Goal: Task Accomplishment & Management: Complete application form

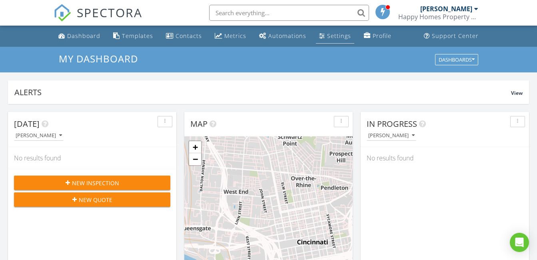
click at [345, 37] on div "Settings" at bounding box center [339, 36] width 24 height 8
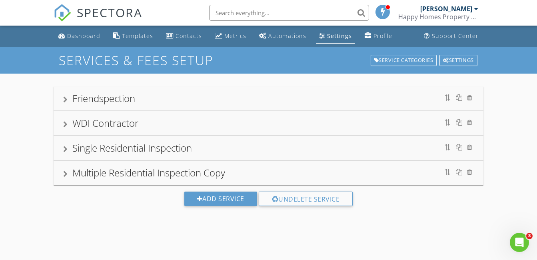
click at [79, 179] on div "Multiple Residential Inspection Copy" at bounding box center [148, 172] width 153 height 13
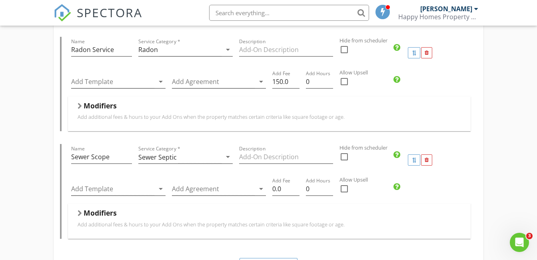
scroll to position [464, 0]
click at [247, 153] on input "Description" at bounding box center [286, 156] width 94 height 13
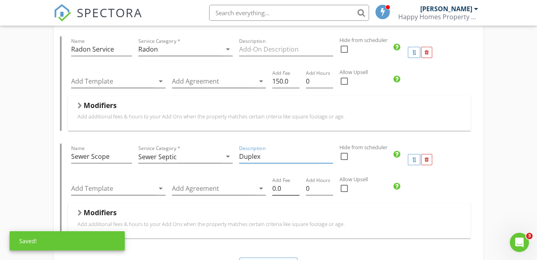
type input "Duplex"
click at [289, 186] on input "0.0" at bounding box center [285, 188] width 27 height 13
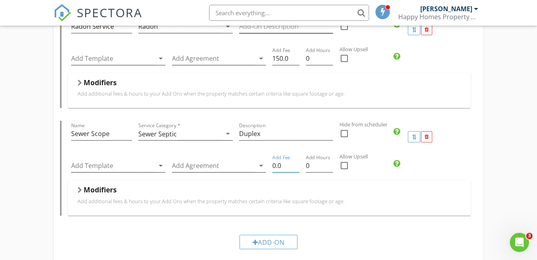
scroll to position [537, 0]
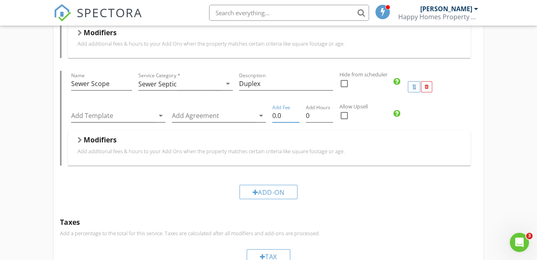
click at [272, 115] on input "0.0" at bounding box center [285, 115] width 27 height 13
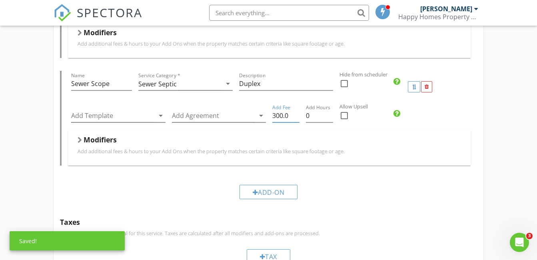
type input "300.0"
click at [388, 149] on p "Add additional fees & hours to your Add Ons when the property matches certain c…" at bounding box center [269, 151] width 383 height 6
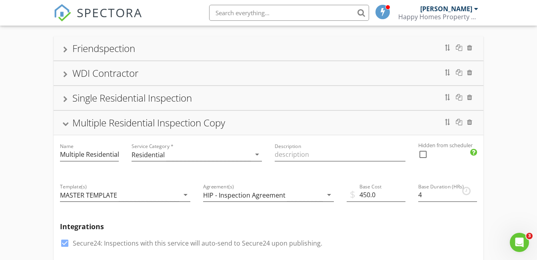
scroll to position [48, 0]
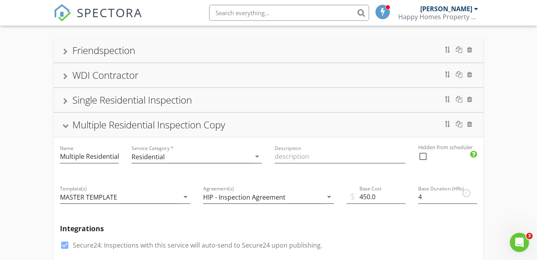
click at [64, 103] on div at bounding box center [65, 101] width 4 height 6
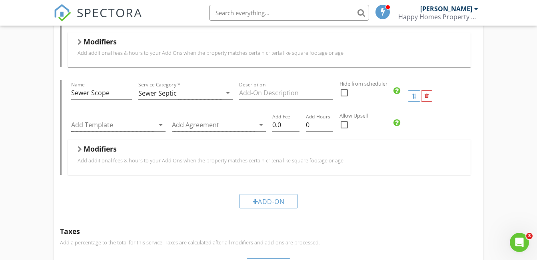
scroll to position [506, 0]
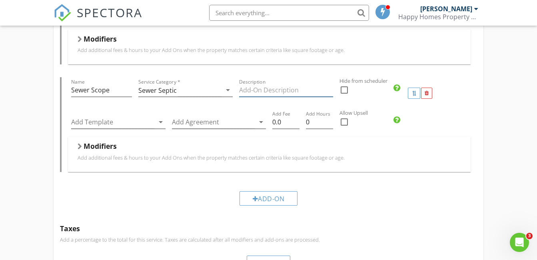
click at [249, 90] on input "Description" at bounding box center [286, 90] width 94 height 13
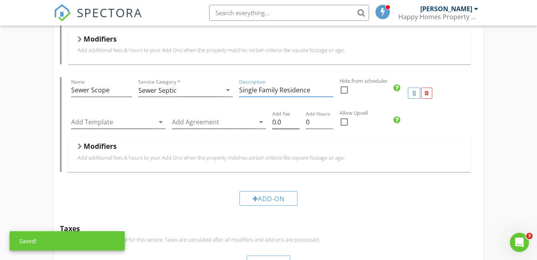
type input "Single Family Residence"
click at [276, 121] on input "0.0" at bounding box center [285, 122] width 27 height 13
type input "230.0"
click at [393, 156] on p "Add additional fees & hours to your Add Ons when the property matches certain c…" at bounding box center [269, 157] width 383 height 6
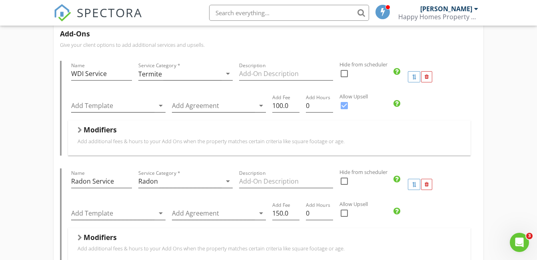
scroll to position [301, 0]
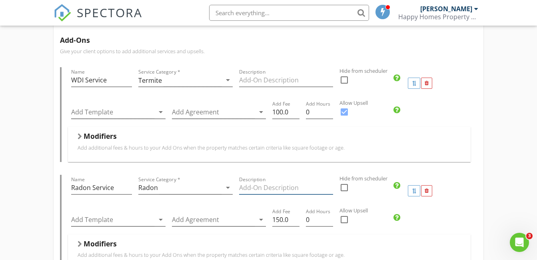
click at [286, 188] on input "Description" at bounding box center [286, 187] width 94 height 13
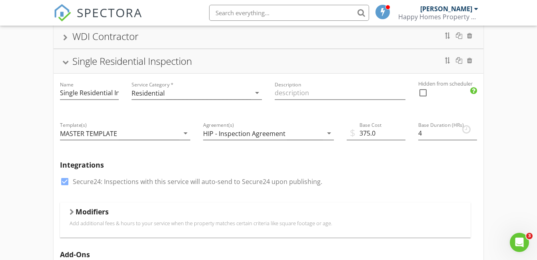
scroll to position [102, 0]
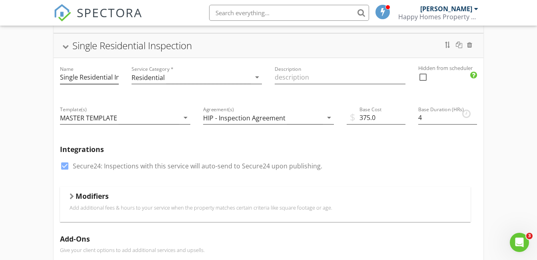
type input "Single Family Residence"
click at [75, 78] on input "Single Residential Inspection" at bounding box center [89, 77] width 59 height 13
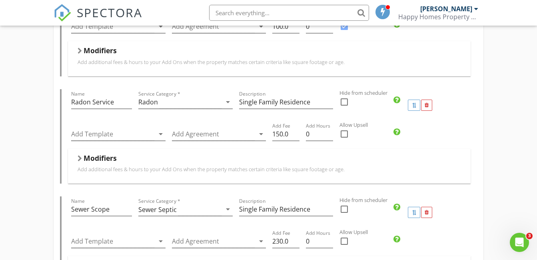
scroll to position [388, 0]
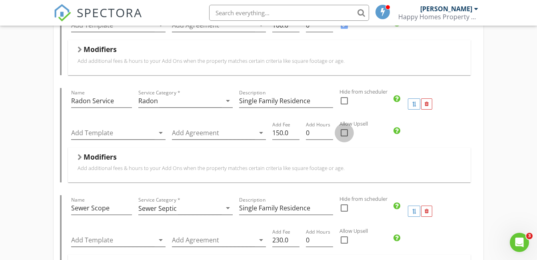
click at [341, 137] on div at bounding box center [345, 133] width 14 height 14
checkbox input "true"
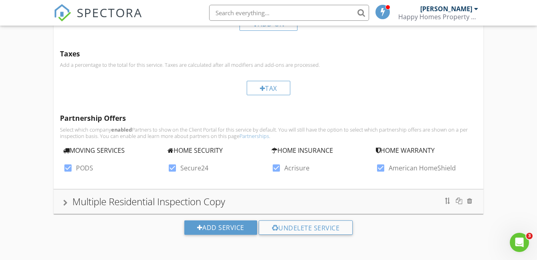
scroll to position [716, 0]
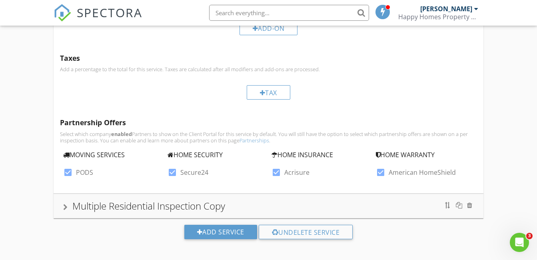
click at [275, 198] on div "Multiple Residential Inspection Copy" at bounding box center [269, 206] width 430 height 24
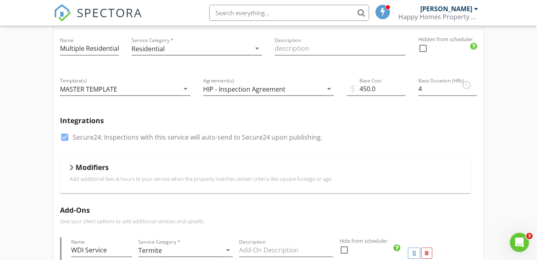
scroll to position [156, 0]
click at [295, 47] on input "Description" at bounding box center [340, 48] width 130 height 13
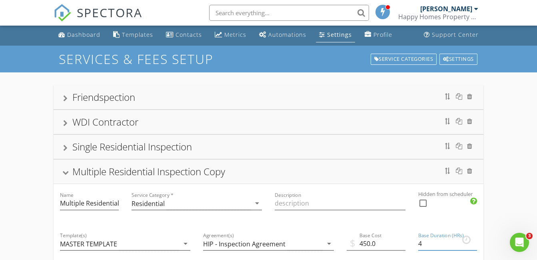
scroll to position [0, 0]
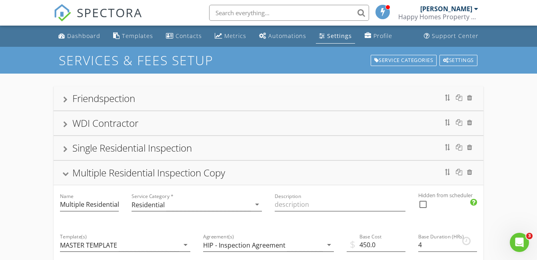
click at [74, 148] on div "Single Residential Inspection" at bounding box center [132, 147] width 120 height 13
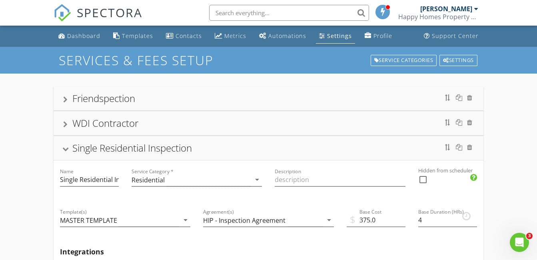
click at [64, 147] on div at bounding box center [65, 149] width 6 height 4
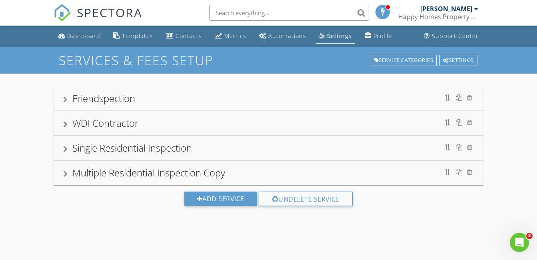
click at [168, 148] on div "Single Residential Inspection" at bounding box center [132, 147] width 120 height 13
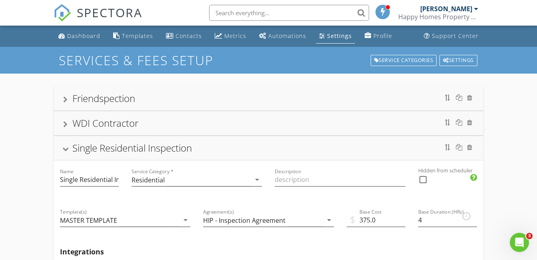
click at [168, 148] on div "Single Residential Inspection" at bounding box center [132, 147] width 120 height 13
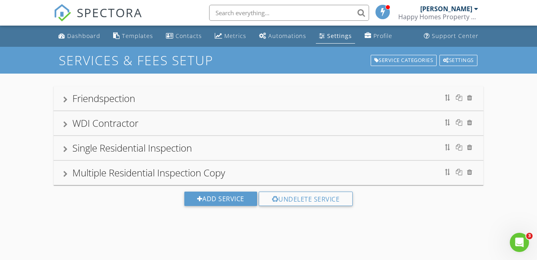
click at [71, 173] on div "Multiple Residential Inspection Copy" at bounding box center [268, 173] width 410 height 14
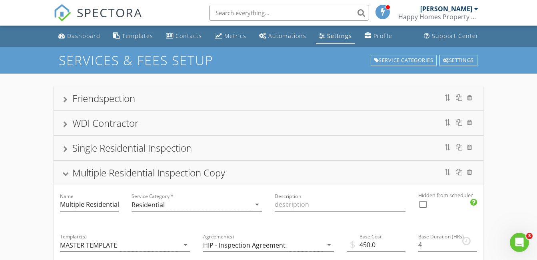
click at [71, 173] on div "Multiple Residential Inspection Copy" at bounding box center [268, 173] width 410 height 14
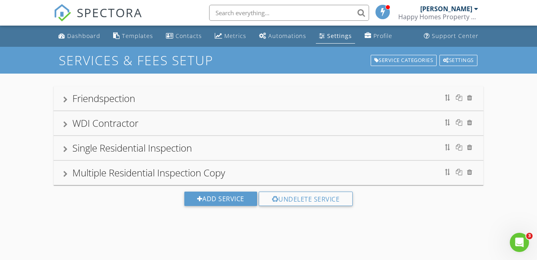
click at [71, 173] on div "Multiple Residential Inspection Copy" at bounding box center [268, 173] width 410 height 14
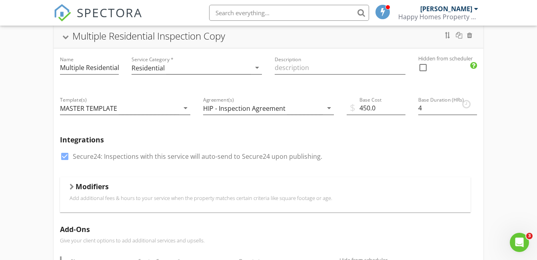
scroll to position [136, 0]
click at [210, 37] on div "Multiple Residential Inspection Copy" at bounding box center [148, 36] width 153 height 13
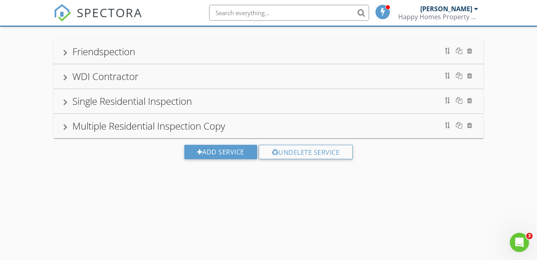
scroll to position [47, 0]
click at [143, 126] on div "Multiple Residential Inspection Copy" at bounding box center [148, 125] width 153 height 13
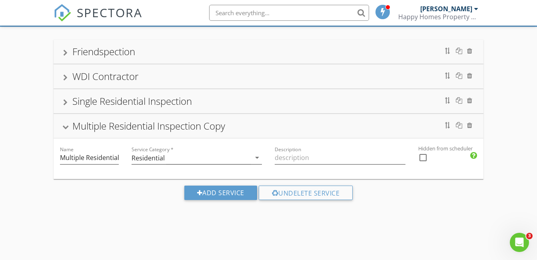
scroll to position [136, 0]
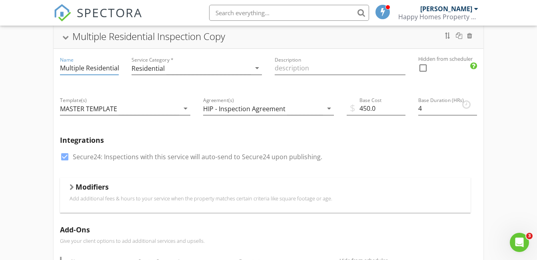
click at [117, 65] on input "Multiple Residential Inspection Copy" at bounding box center [89, 68] width 59 height 13
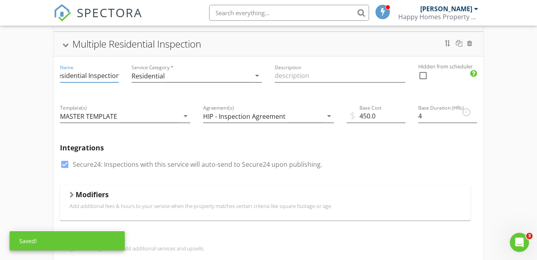
scroll to position [0, 0]
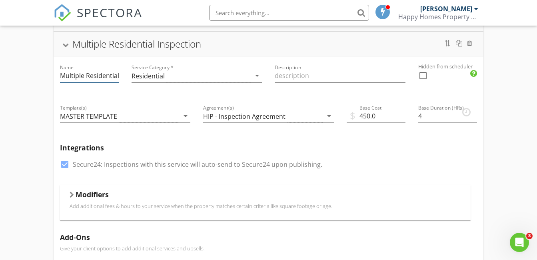
click at [106, 77] on input "Multiple Residential Inspection" at bounding box center [89, 75] width 59 height 13
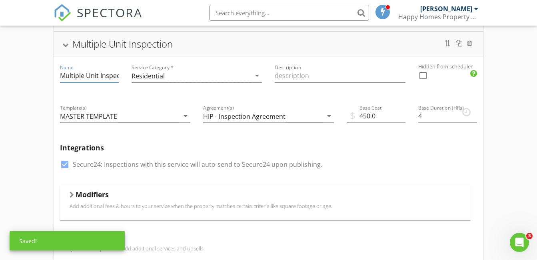
type input "Multiple Unit Inspection"
click at [289, 98] on div "Agreement(s) HIP - Inspection Agreement arrow_drop_down" at bounding box center [268, 117] width 143 height 40
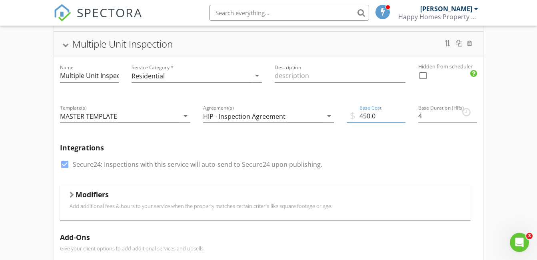
click at [378, 115] on input "450.0" at bounding box center [376, 116] width 59 height 13
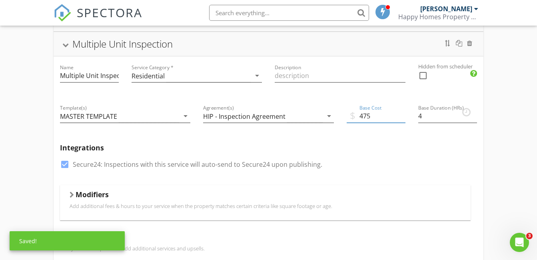
type input "475"
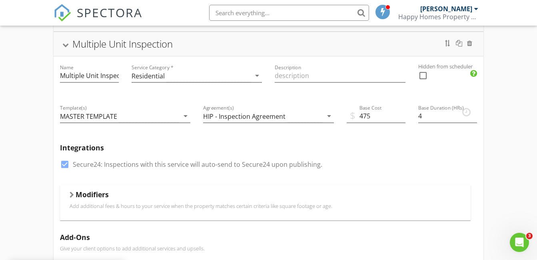
click at [477, 164] on div "Integrations check_box Secure24: Inspections with this service will auto-send t…" at bounding box center [269, 161] width 430 height 48
click at [203, 198] on div "Modifiers" at bounding box center [265, 196] width 391 height 12
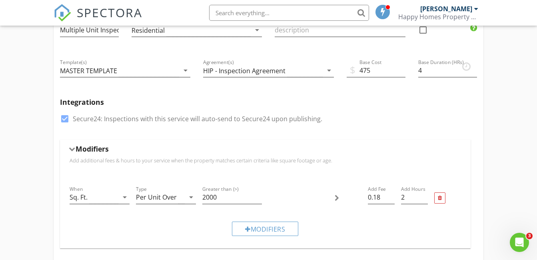
scroll to position [176, 0]
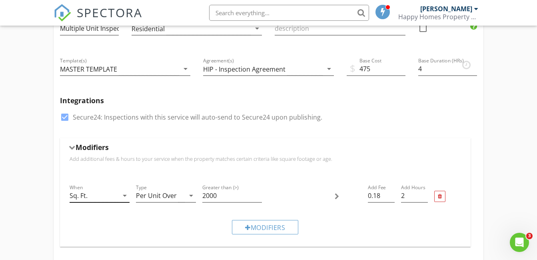
click at [116, 198] on div "Sq. Ft." at bounding box center [94, 195] width 49 height 13
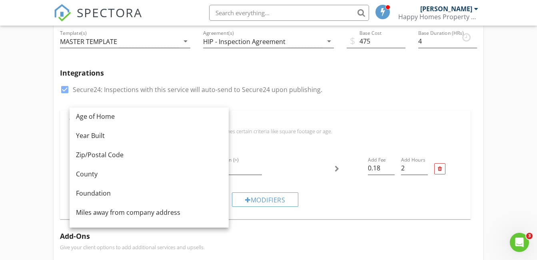
scroll to position [0, 0]
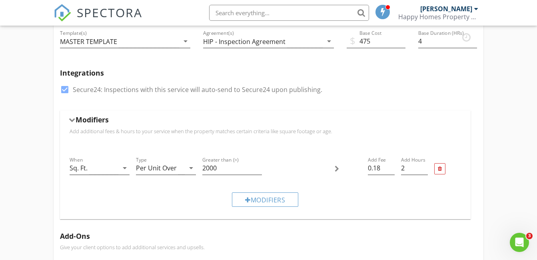
click at [182, 172] on div "Per Unit Over" at bounding box center [160, 168] width 49 height 13
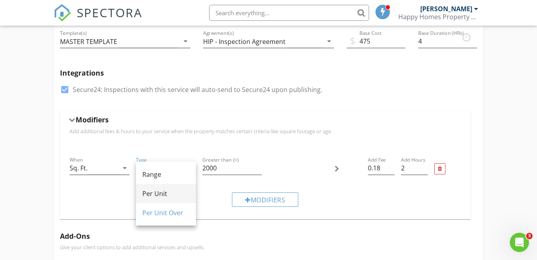
click at [158, 197] on div "Per Unit" at bounding box center [165, 194] width 47 height 10
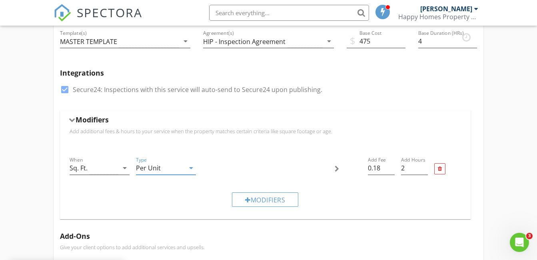
click at [139, 172] on div "Per Unit" at bounding box center [148, 167] width 25 height 7
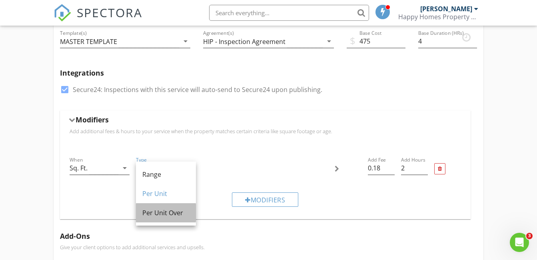
click at [157, 220] on div "Per Unit Over" at bounding box center [165, 212] width 47 height 19
type input "0.18"
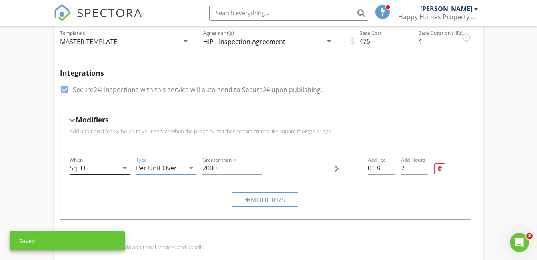
click at [125, 167] on icon "arrow_drop_down" at bounding box center [125, 168] width 10 height 10
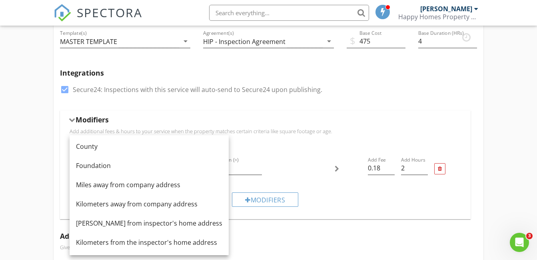
scroll to position [226, 0]
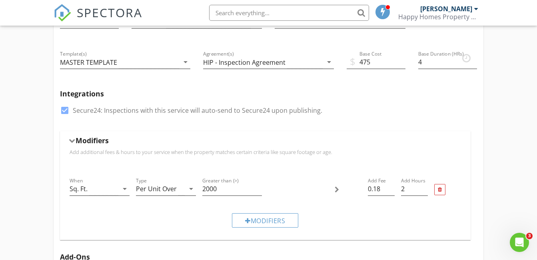
scroll to position [183, 0]
click at [112, 192] on div "Sq. Ft." at bounding box center [94, 188] width 49 height 13
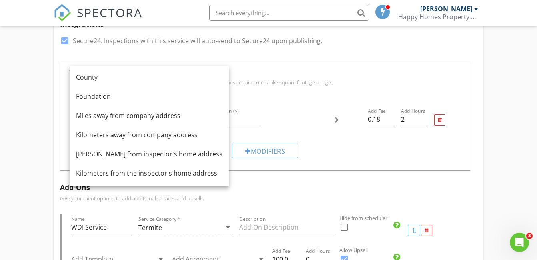
scroll to position [253, 0]
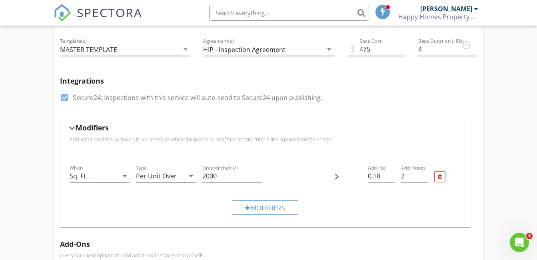
scroll to position [195, 0]
click at [67, 126] on div "Modifiers Add additional fees & hours to your service when the property matches…" at bounding box center [265, 136] width 410 height 35
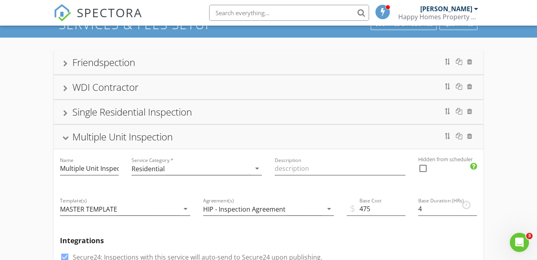
scroll to position [41, 0]
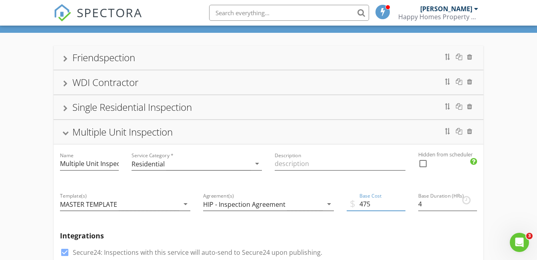
click at [374, 205] on input "475" at bounding box center [376, 204] width 59 height 13
type input "4"
type input "475"
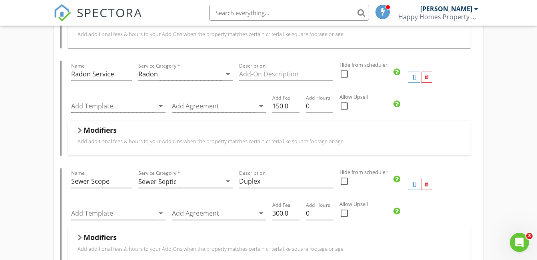
scroll to position [439, 0]
click at [291, 72] on input "Description" at bounding box center [286, 74] width 94 height 13
type input "One Basement"
click at [508, 151] on div "Friendspection WDI Contractor Single Residential Inspection Name Single Residen…" at bounding box center [268, 67] width 537 height 867
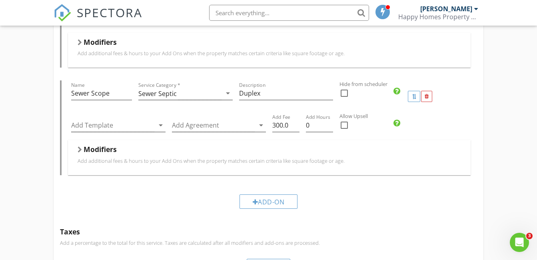
scroll to position [530, 0]
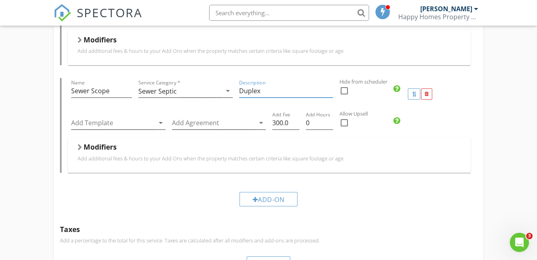
click at [282, 89] on input "Duplex" at bounding box center [286, 90] width 94 height 13
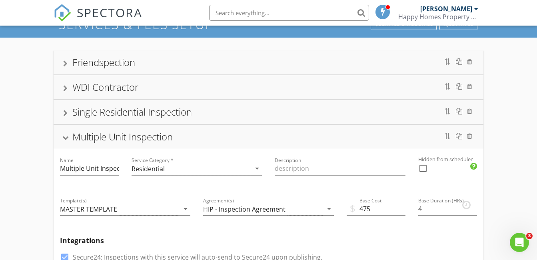
scroll to position [36, 0]
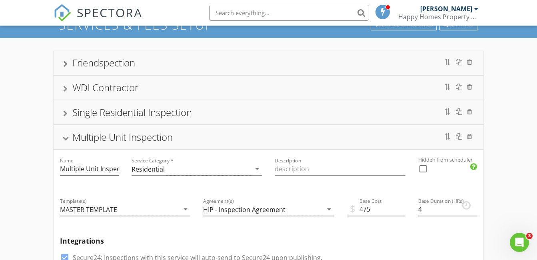
type input "Multiple Unit"
drag, startPoint x: 98, startPoint y: 169, endPoint x: 186, endPoint y: 193, distance: 91.1
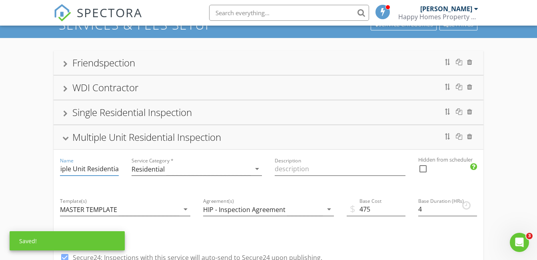
scroll to position [0, 15]
type input "Multiple Unit Residential Inspection"
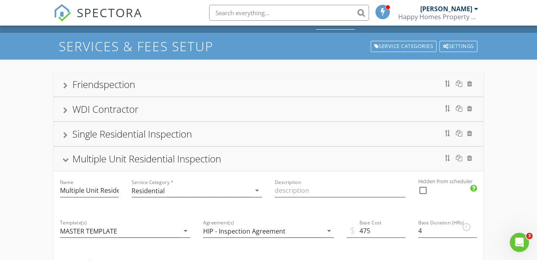
scroll to position [0, 0]
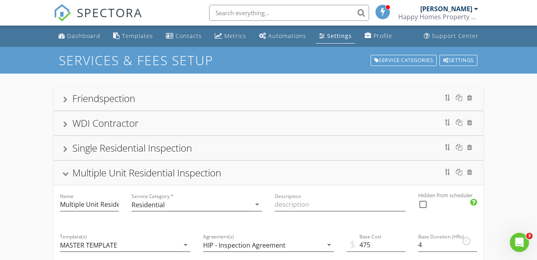
click at [68, 172] on div at bounding box center [65, 174] width 6 height 4
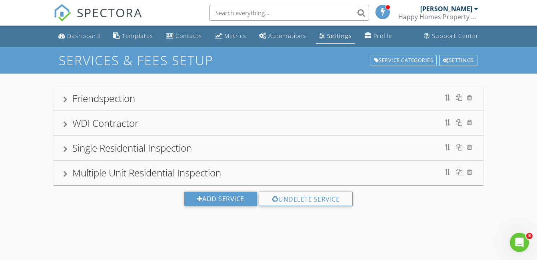
click at [68, 122] on div at bounding box center [65, 124] width 4 height 6
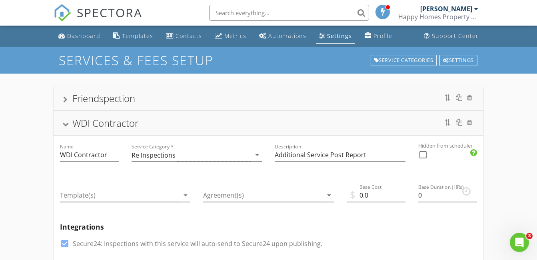
click at [68, 122] on div at bounding box center [65, 124] width 6 height 4
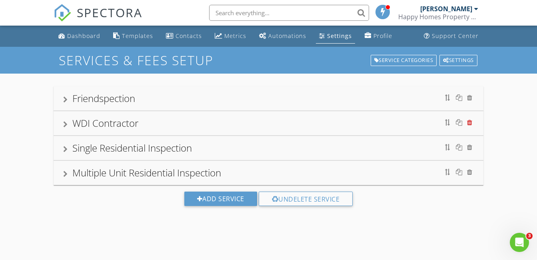
click at [469, 120] on div at bounding box center [469, 122] width 5 height 6
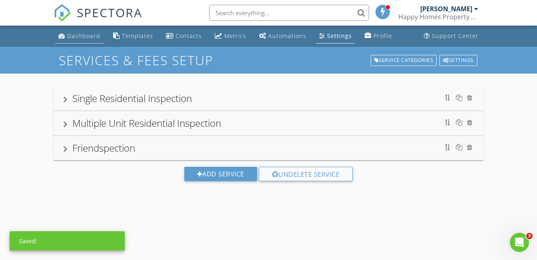
click at [80, 32] on div "Dashboard" at bounding box center [83, 36] width 33 height 8
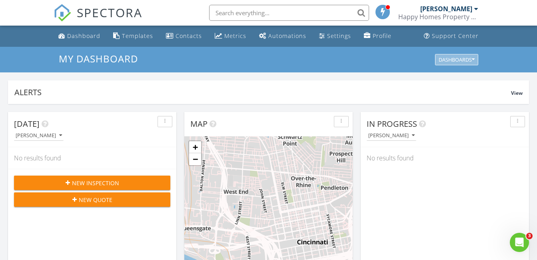
click at [459, 60] on div "Dashboards" at bounding box center [457, 60] width 36 height 6
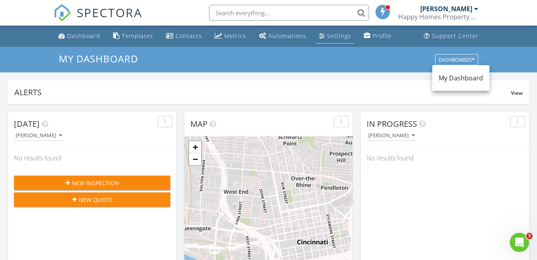
click at [337, 41] on link "Settings" at bounding box center [335, 36] width 38 height 15
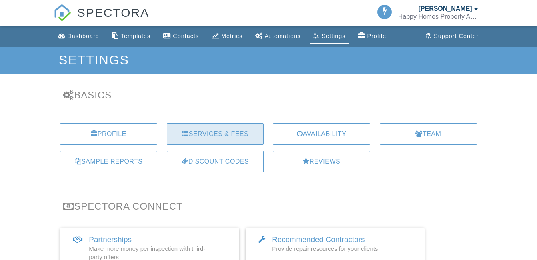
click at [216, 134] on div "Services & Fees" at bounding box center [215, 134] width 97 height 22
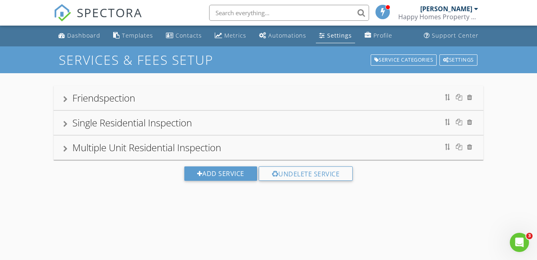
click at [108, 120] on div "Single Residential Inspection" at bounding box center [132, 122] width 120 height 13
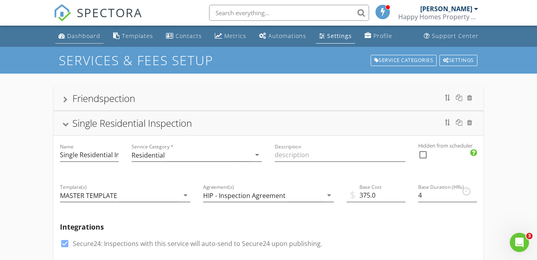
click at [64, 34] on div "Dashboard" at bounding box center [61, 35] width 7 height 6
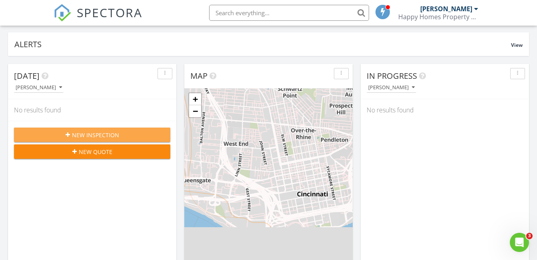
click at [100, 135] on span "New Inspection" at bounding box center [95, 135] width 47 height 8
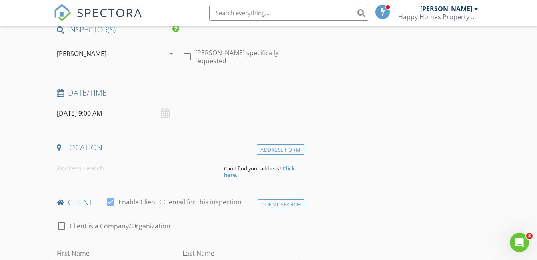
scroll to position [88, 0]
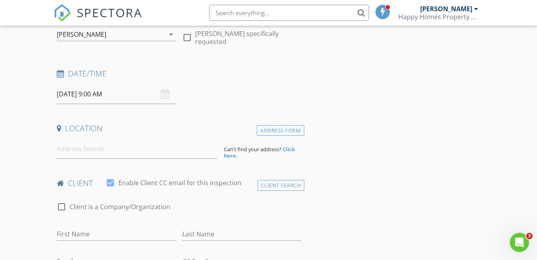
drag, startPoint x: 164, startPoint y: 98, endPoint x: 71, endPoint y: 95, distance: 92.4
click at [71, 95] on div "08/28/2025 9:00 AM" at bounding box center [116, 94] width 119 height 20
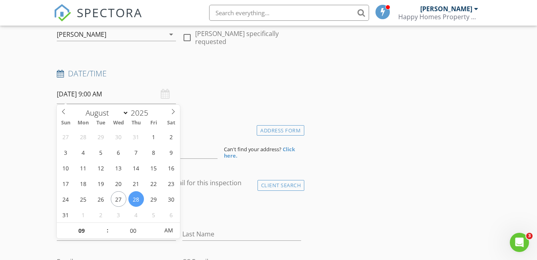
click at [71, 95] on input "08/28/2025 9:00 AM" at bounding box center [116, 94] width 119 height 20
type input "[DATE] 9:00 AM"
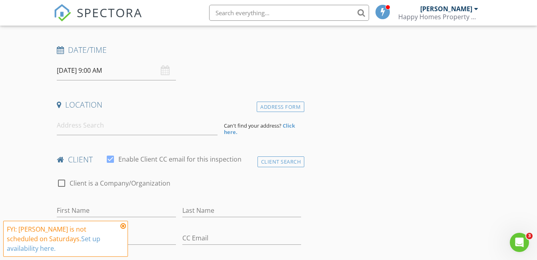
scroll to position [112, 0]
click at [154, 122] on input at bounding box center [137, 125] width 161 height 20
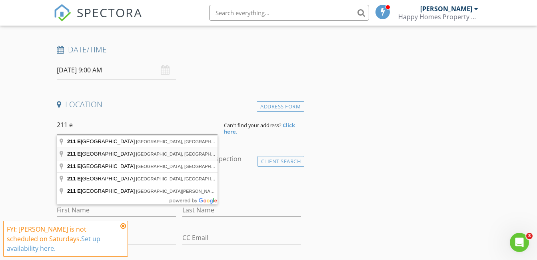
type input "211 East 5th Street, Newport, KY, USA"
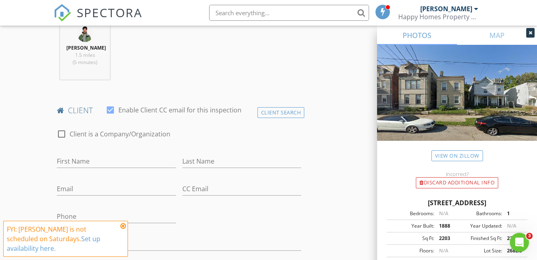
scroll to position [358, 0]
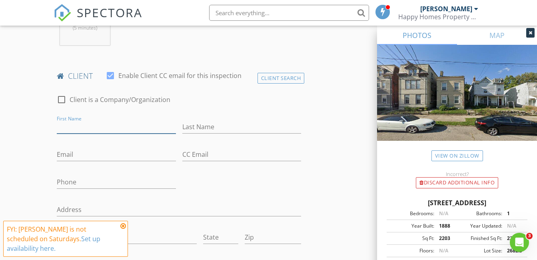
click at [137, 121] on input "First Name" at bounding box center [116, 126] width 119 height 13
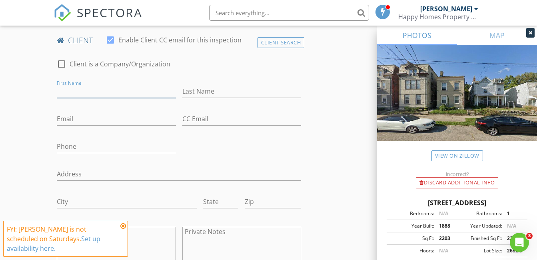
scroll to position [393, 0]
click at [83, 94] on input "Jack" at bounding box center [116, 92] width 119 height 13
type input "Jake"
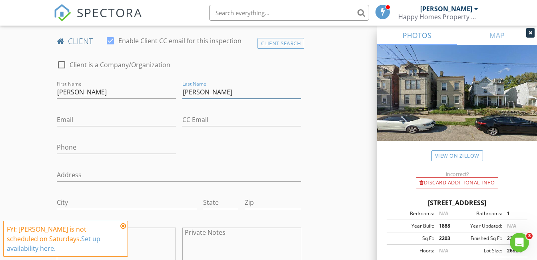
type input "O'Grady"
click at [89, 118] on input "Email" at bounding box center [116, 119] width 119 height 13
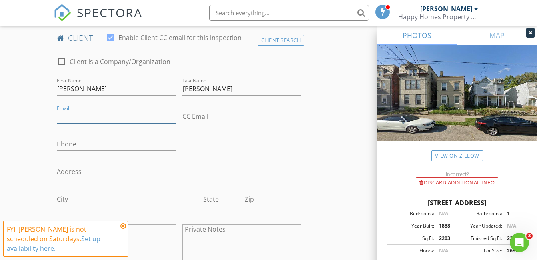
scroll to position [400, 0]
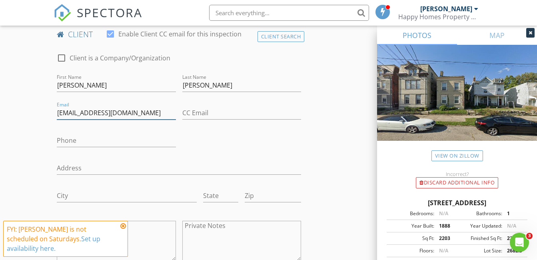
type input "[EMAIL_ADDRESS][DOMAIN_NAME]"
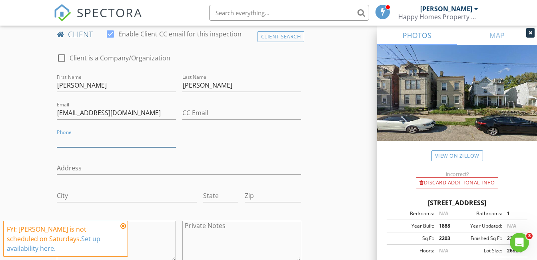
click at [74, 139] on input "Phone" at bounding box center [116, 140] width 119 height 13
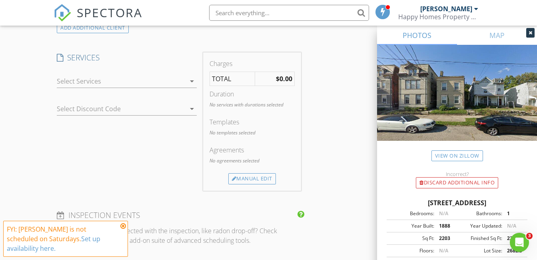
scroll to position [651, 0]
type input "[PHONE_NUMBER]"
click at [146, 80] on div at bounding box center [121, 80] width 129 height 13
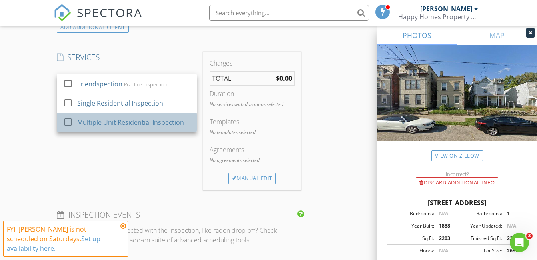
click at [121, 123] on div "Multiple Unit Residential Inspection" at bounding box center [130, 123] width 107 height 10
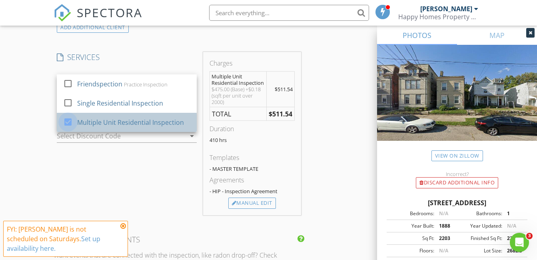
click at [66, 122] on div at bounding box center [68, 122] width 14 height 14
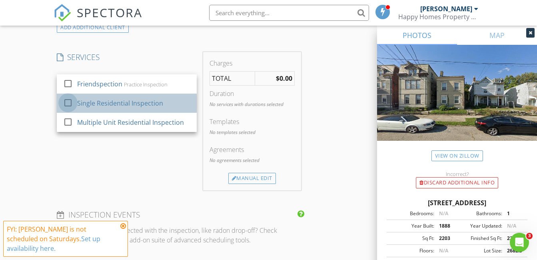
click at [66, 100] on div at bounding box center [68, 103] width 14 height 14
checkbox input "true"
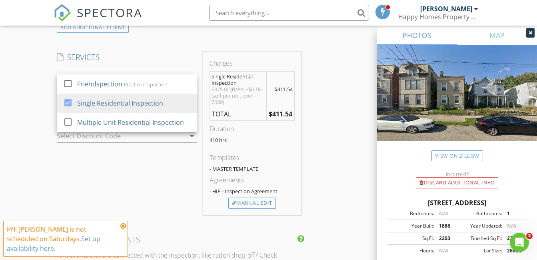
click at [127, 158] on div "SERVICES check_box_outline_blank Friendspection Practice Inspection check_box S…" at bounding box center [127, 133] width 146 height 163
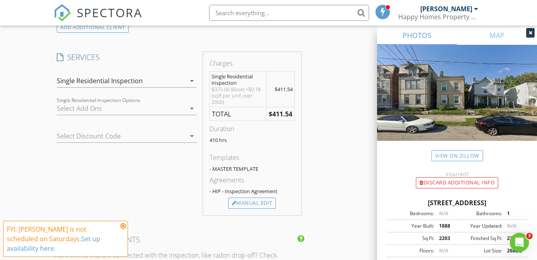
click at [326, 170] on div "INSPECTOR(S) check_box Nick Bazzi PRIMARY Nick Bazzi arrow_drop_down check_box_…" at bounding box center [269, 151] width 430 height 1419
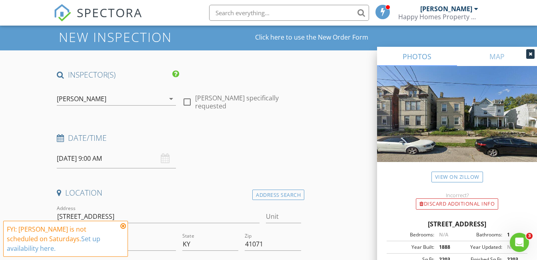
scroll to position [0, 0]
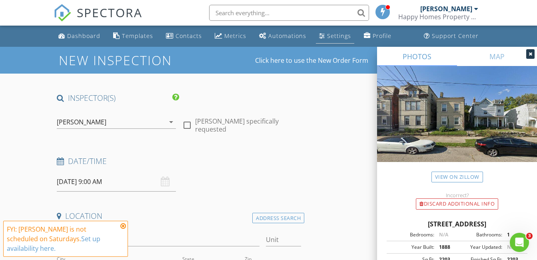
click at [340, 38] on div "Settings" at bounding box center [339, 36] width 24 height 8
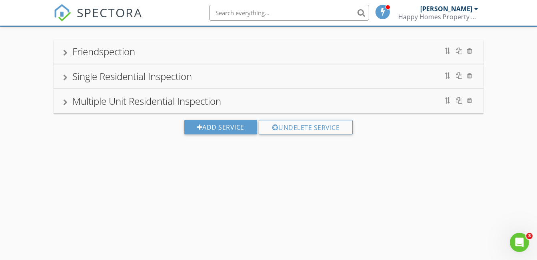
click at [114, 73] on div "Single Residential Inspection" at bounding box center [132, 76] width 120 height 13
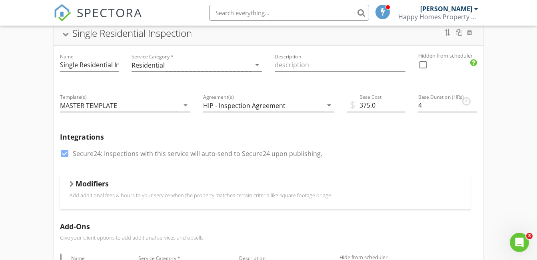
scroll to position [90, 0]
click at [222, 195] on p "Add additional fees & hours to your service when the property matches certain c…" at bounding box center [265, 195] width 391 height 6
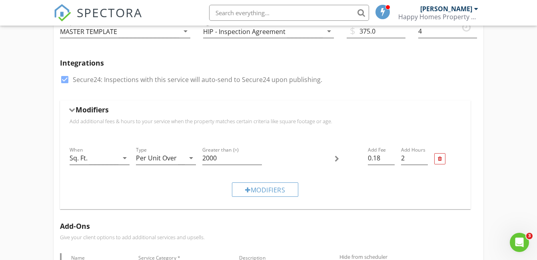
scroll to position [164, 0]
click at [225, 154] on input "2000" at bounding box center [232, 157] width 60 height 13
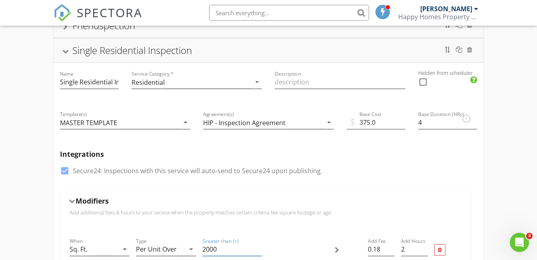
scroll to position [73, 0]
click at [374, 120] on input "375.0" at bounding box center [376, 122] width 59 height 13
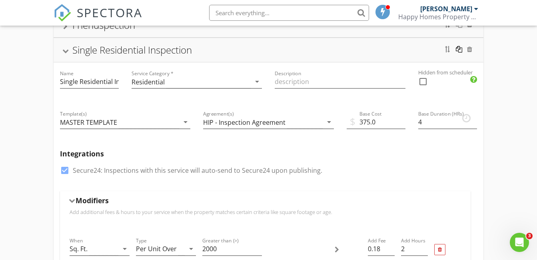
click at [459, 51] on div at bounding box center [459, 49] width 6 height 6
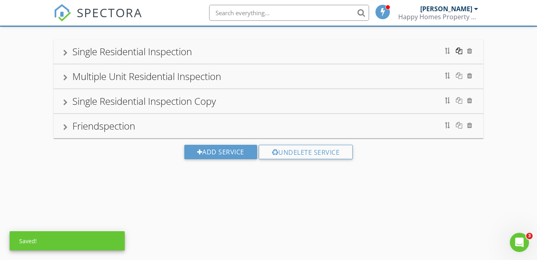
scroll to position [47, 0]
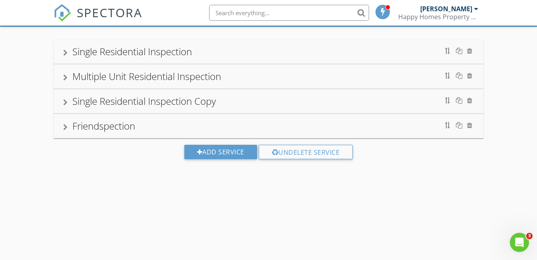
click at [194, 101] on div "Single Residential Inspection Copy" at bounding box center [144, 100] width 144 height 13
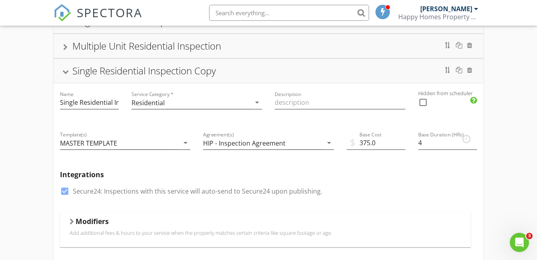
scroll to position [82, 0]
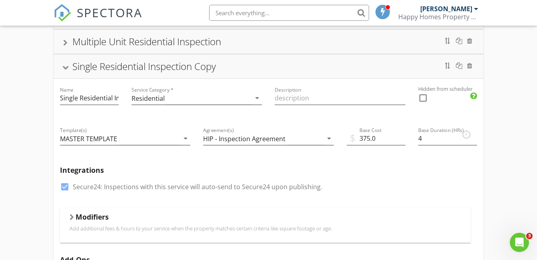
click at [216, 70] on div "Single Residential Inspection Copy" at bounding box center [144, 66] width 144 height 13
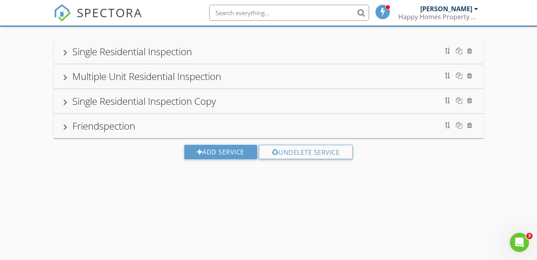
scroll to position [47, 0]
click at [146, 95] on div "Single Residential Inspection Copy" at bounding box center [144, 100] width 144 height 13
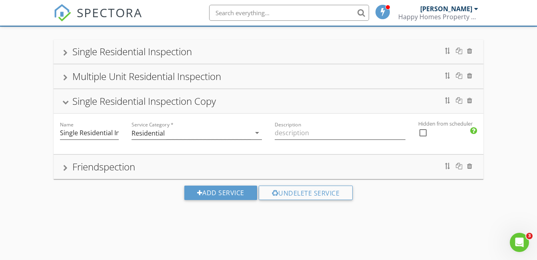
scroll to position [82, 0]
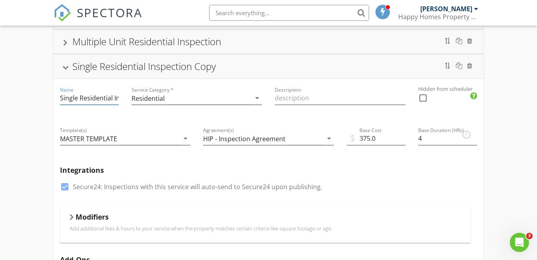
click at [113, 97] on input "Single Residential Inspection Copy" at bounding box center [89, 98] width 59 height 13
drag, startPoint x: 113, startPoint y: 98, endPoint x: 203, endPoint y: 124, distance: 93.4
click at [110, 98] on input "Single Residential Inspection Copy" at bounding box center [89, 98] width 59 height 13
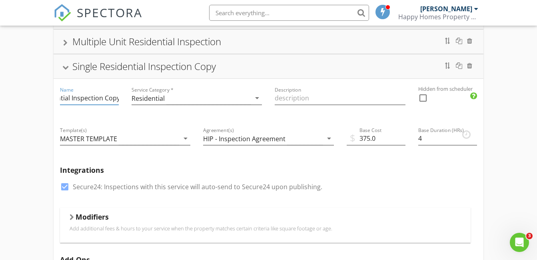
click at [110, 98] on input "Single Residential Inspection Copy" at bounding box center [89, 98] width 59 height 13
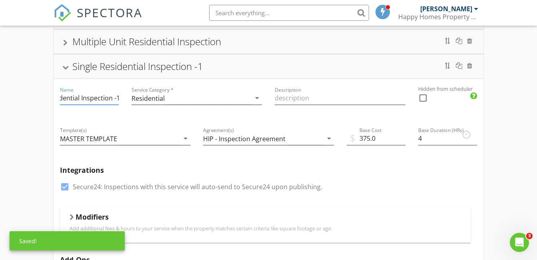
type input "Single Residential Inspection -1"
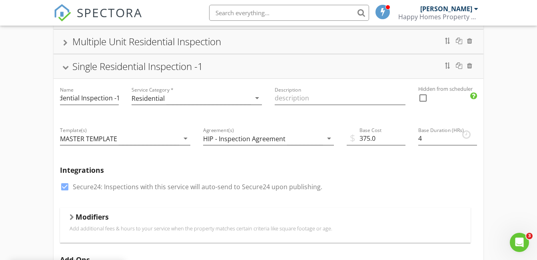
click at [364, 136] on input "375.0" at bounding box center [376, 138] width 59 height 13
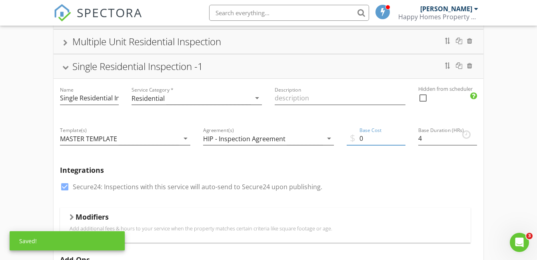
type input "0"
click at [209, 223] on div "Modifiers" at bounding box center [265, 218] width 391 height 12
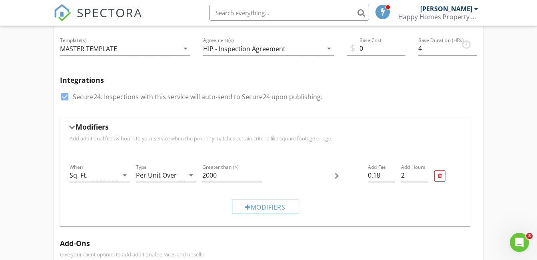
scroll to position [180, 0]
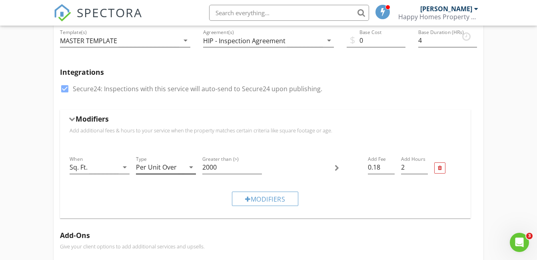
click at [189, 168] on icon "arrow_drop_down" at bounding box center [191, 167] width 10 height 10
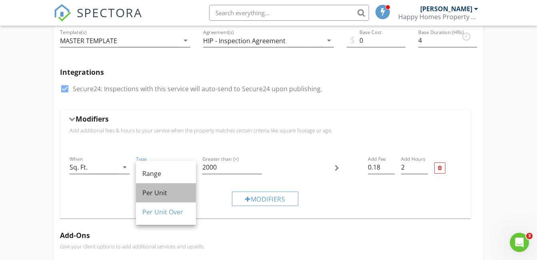
click at [172, 190] on div "Per Unit" at bounding box center [165, 193] width 47 height 10
type input "2"
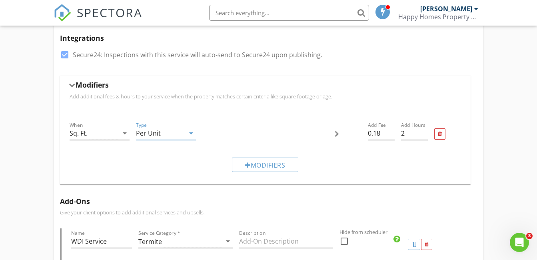
scroll to position [0, 0]
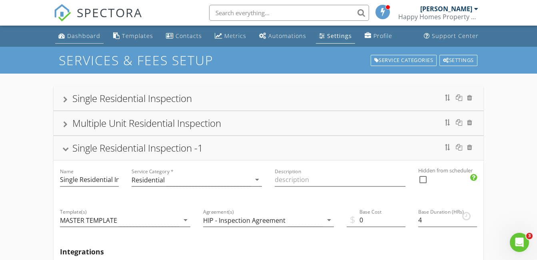
click at [92, 37] on div "Dashboard" at bounding box center [83, 36] width 33 height 8
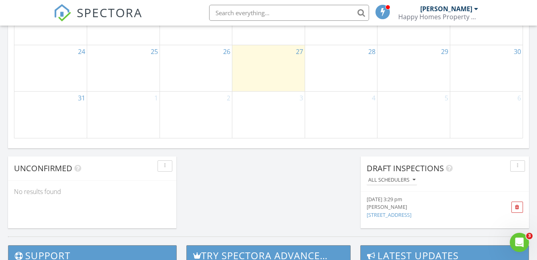
scroll to position [595, 0]
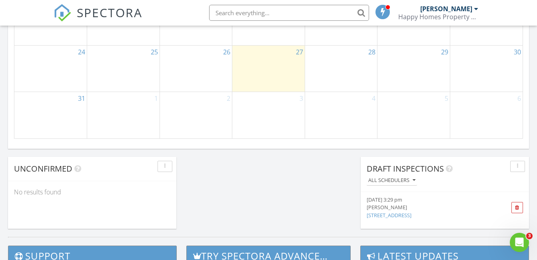
click at [446, 202] on div "[DATE] 3:29 pm" at bounding box center [432, 200] width 130 height 8
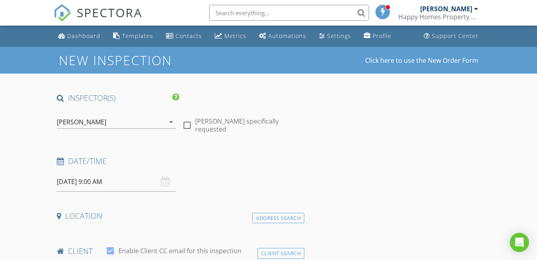
type input "[PERSON_NAME]"
type input "[EMAIL_ADDRESS][DOMAIN_NAME]"
type input "[PHONE_NUMBER]"
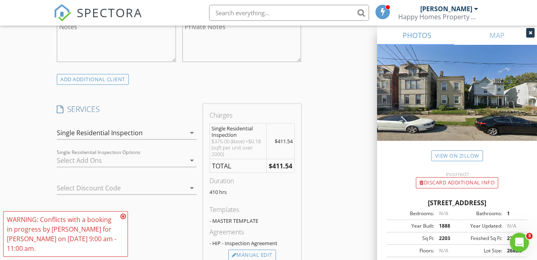
scroll to position [601, 0]
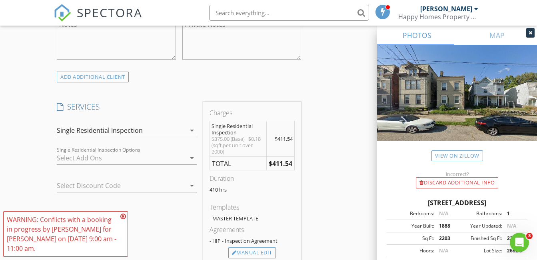
click at [181, 134] on div "Single Residential Inspection" at bounding box center [121, 130] width 129 height 13
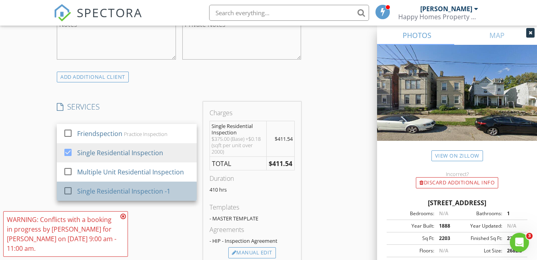
click at [154, 188] on div "Single Residential Inspection -1" at bounding box center [123, 191] width 93 height 10
checkbox input "true"
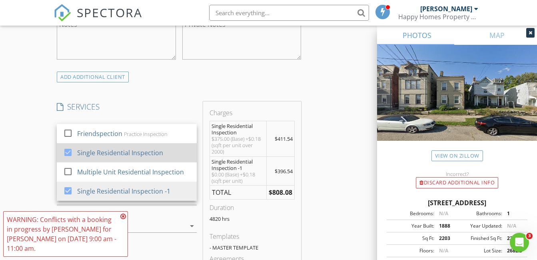
click at [66, 147] on div at bounding box center [68, 153] width 14 height 14
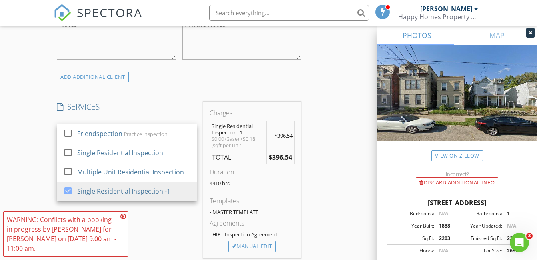
click at [300, 148] on div "Charges Single Residential Inspection -1 $0.00 (Base) +$0.18 (sqft per unit) $3…" at bounding box center [252, 180] width 98 height 157
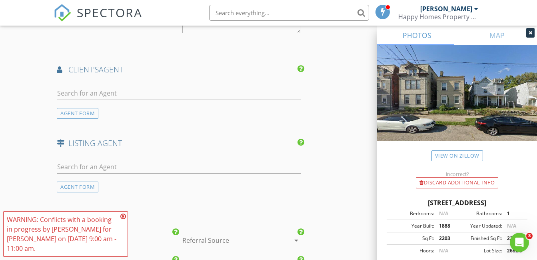
scroll to position [911, 0]
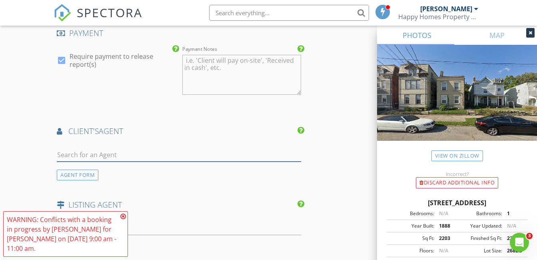
click at [153, 148] on input "text" at bounding box center [179, 154] width 244 height 13
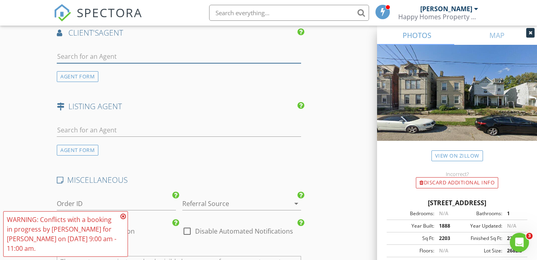
scroll to position [1010, 0]
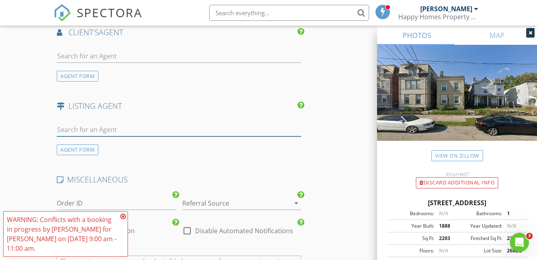
click at [122, 132] on input "text" at bounding box center [179, 129] width 244 height 13
type input "Ingri"
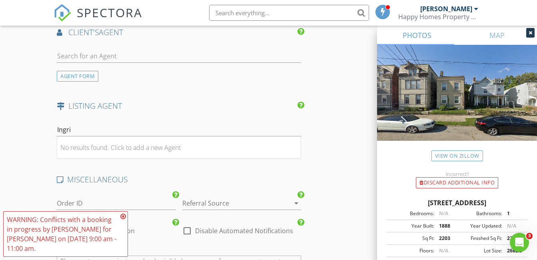
click at [92, 147] on div "No results found. Click to add a new Agent" at bounding box center [120, 148] width 120 height 10
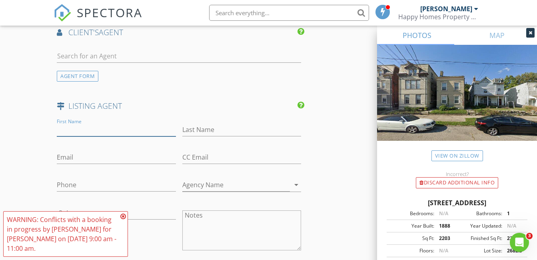
click at [101, 129] on input "First Name" at bounding box center [116, 129] width 119 height 13
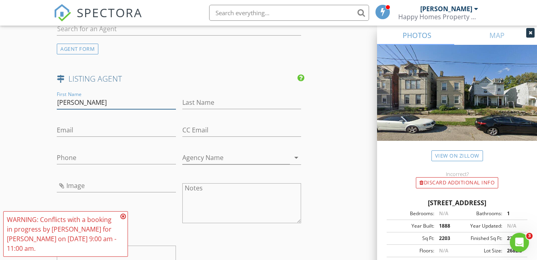
type input "[PERSON_NAME]"
type input "Likes"
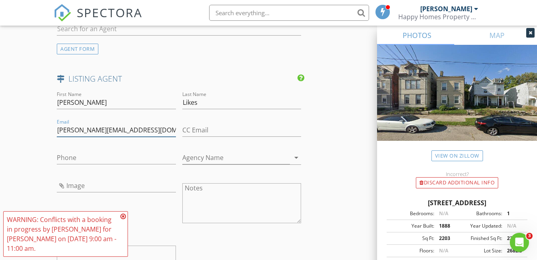
type input "[PERSON_NAME][EMAIL_ADDRESS][DOMAIN_NAME]"
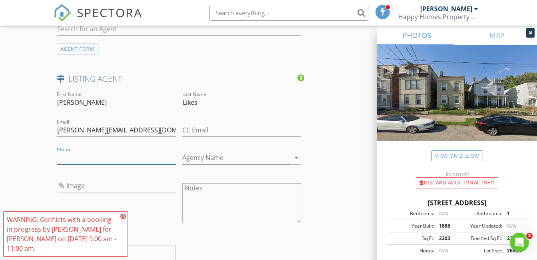
click at [100, 156] on input "Phone" at bounding box center [116, 157] width 119 height 13
type input "[PHONE_NUMBER]"
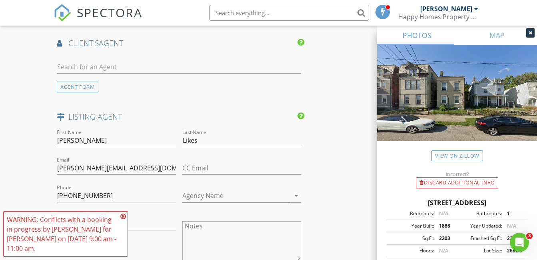
scroll to position [938, 0]
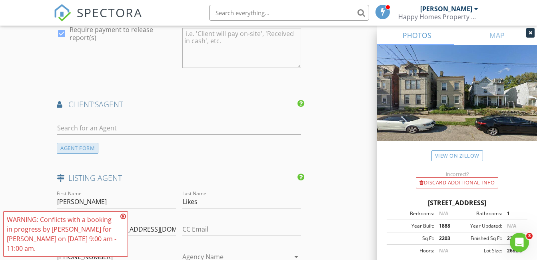
click at [84, 149] on div "AGENT FORM" at bounding box center [78, 148] width 42 height 11
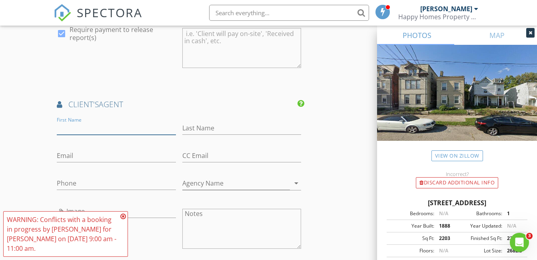
click at [121, 129] on input "First Name" at bounding box center [116, 128] width 119 height 13
type input "[PERSON_NAME]"
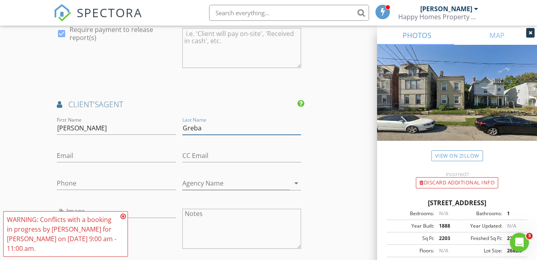
type input "Greba"
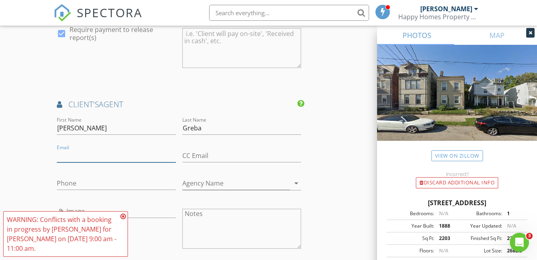
click at [104, 150] on input "Email" at bounding box center [116, 155] width 119 height 13
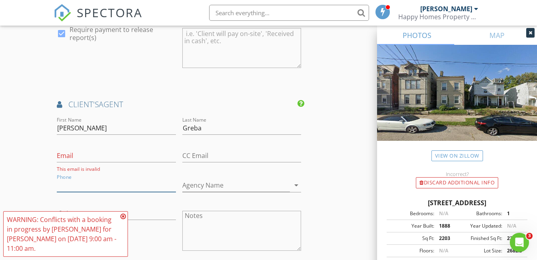
click at [107, 183] on input "Phone" at bounding box center [116, 185] width 119 height 13
click at [47, 174] on div "New Inspection Click here to use the New Order Form INSPECTOR(S) check_box Nick…" at bounding box center [268, 29] width 537 height 1841
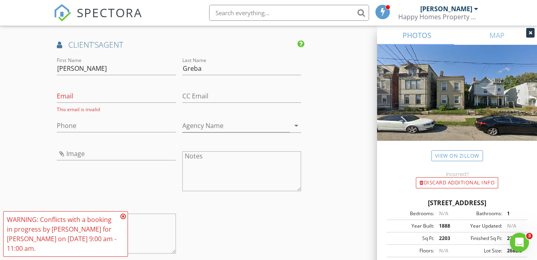
scroll to position [971, 0]
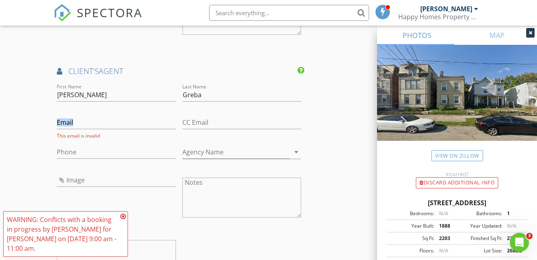
drag, startPoint x: 23, startPoint y: 128, endPoint x: 48, endPoint y: 138, distance: 26.6
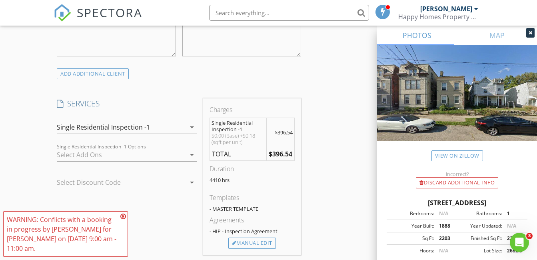
scroll to position [604, 0]
click at [186, 152] on div "arrow_drop_down" at bounding box center [191, 155] width 11 height 10
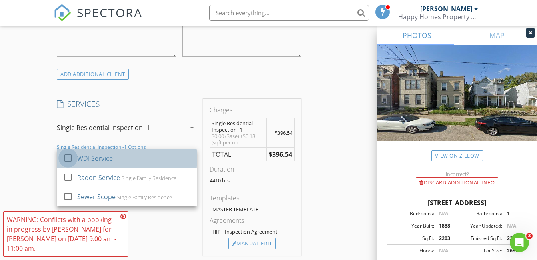
click at [69, 158] on div at bounding box center [68, 158] width 14 height 14
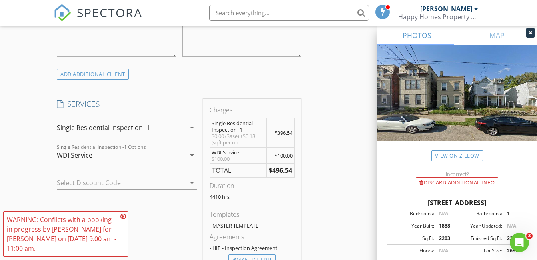
click at [194, 159] on icon "arrow_drop_down" at bounding box center [192, 155] width 10 height 10
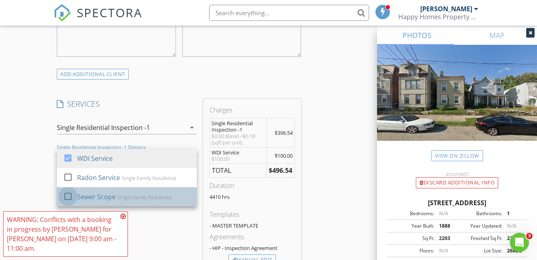
click at [64, 197] on div at bounding box center [68, 197] width 14 height 14
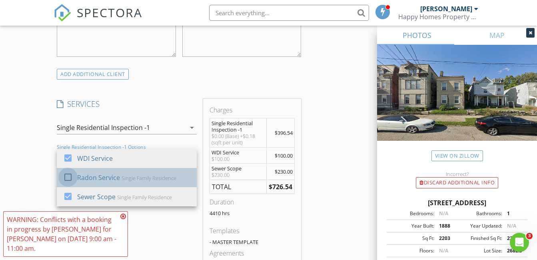
click at [68, 176] on div at bounding box center [68, 177] width 14 height 14
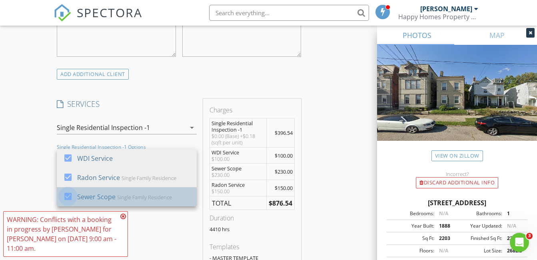
click at [69, 196] on div at bounding box center [68, 197] width 14 height 14
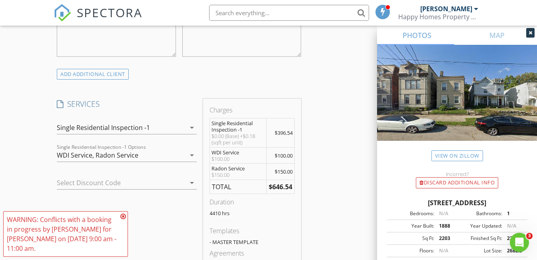
click at [189, 154] on icon "arrow_drop_down" at bounding box center [192, 155] width 10 height 10
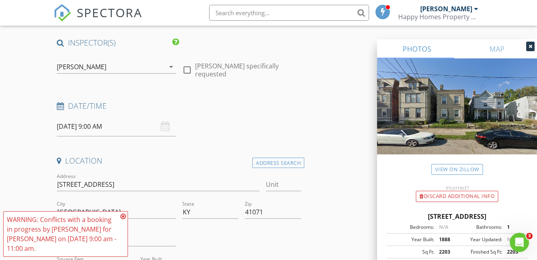
scroll to position [0, 0]
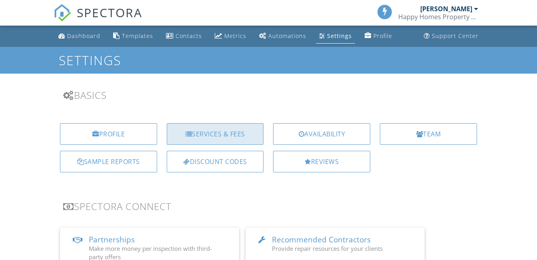
click at [224, 130] on div "Services & Fees" at bounding box center [215, 134] width 97 height 22
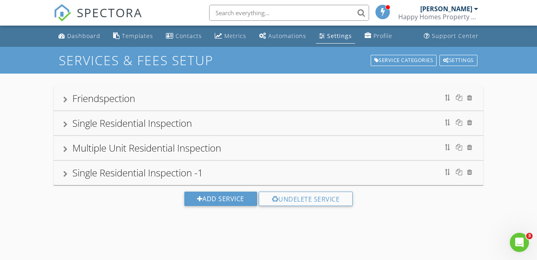
click at [75, 148] on div "Multiple Unit Residential Inspection" at bounding box center [146, 147] width 149 height 13
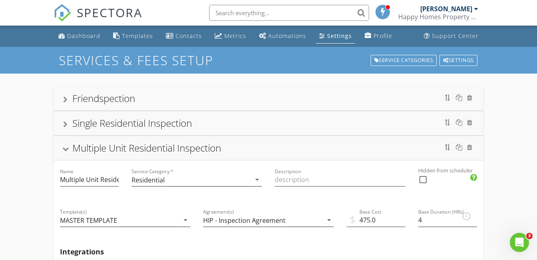
click at [68, 147] on div at bounding box center [65, 149] width 6 height 4
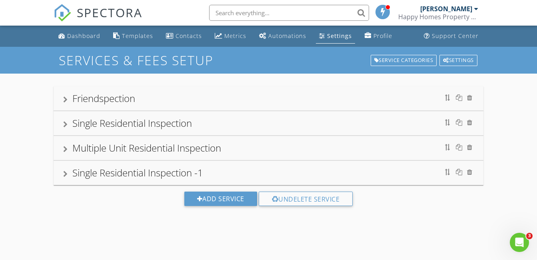
click at [67, 148] on div at bounding box center [65, 149] width 4 height 6
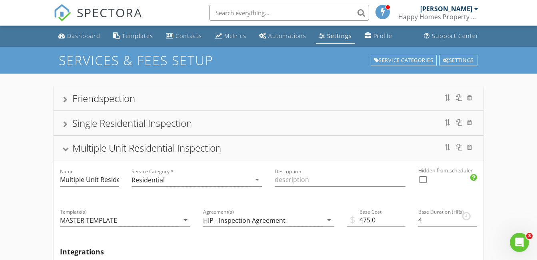
click at [74, 146] on div "Multiple Unit Residential Inspection" at bounding box center [146, 147] width 149 height 13
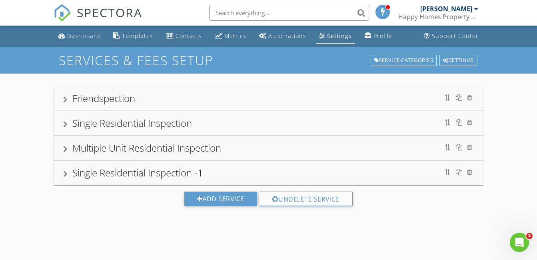
click at [80, 175] on div "Single Residential Inspection -1" at bounding box center [137, 172] width 131 height 13
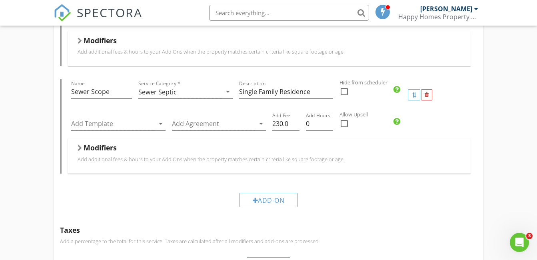
scroll to position [529, 0]
click at [109, 150] on h5 "Modifiers" at bounding box center [100, 148] width 33 height 8
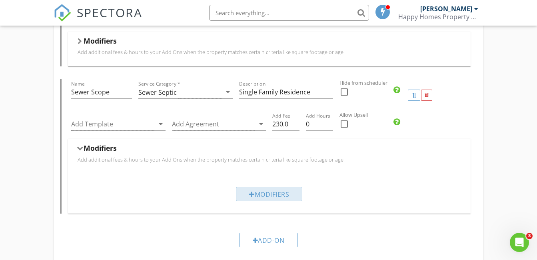
click at [250, 197] on div at bounding box center [252, 194] width 6 height 6
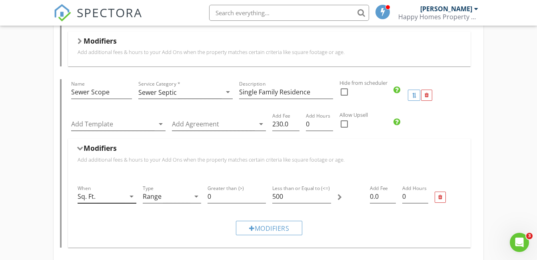
click at [119, 199] on div "Sq. Ft." at bounding box center [101, 196] width 47 height 13
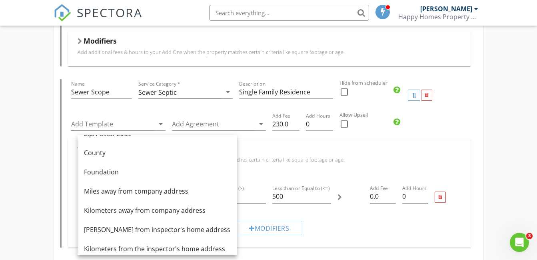
scroll to position [98, 0]
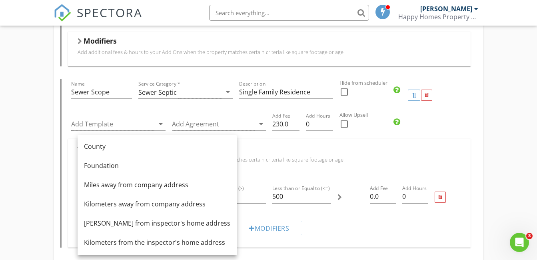
click at [22, 195] on div "Friendspection Single Residential Inspection Multiple Unit Residential Inspecti…" at bounding box center [268, 15] width 537 height 940
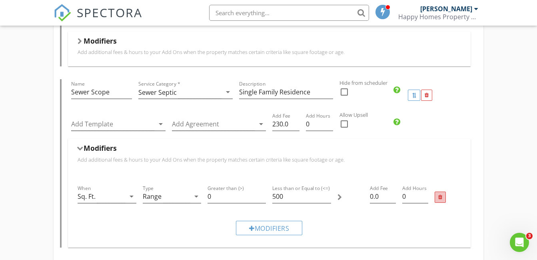
click at [437, 199] on div at bounding box center [440, 197] width 11 height 11
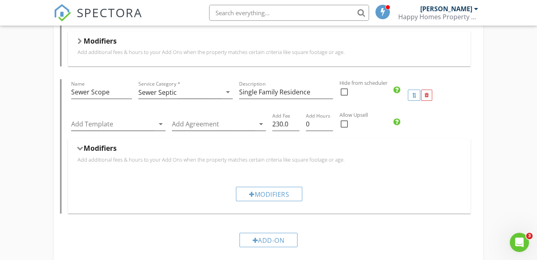
click at [85, 150] on h5 "Modifiers" at bounding box center [100, 148] width 33 height 8
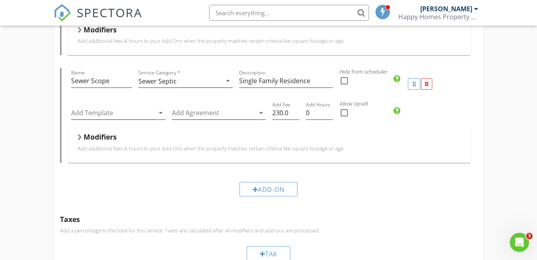
scroll to position [541, 0]
click at [415, 84] on div at bounding box center [414, 82] width 5 height 5
click at [271, 180] on div "Add-On" at bounding box center [268, 187] width 417 height 27
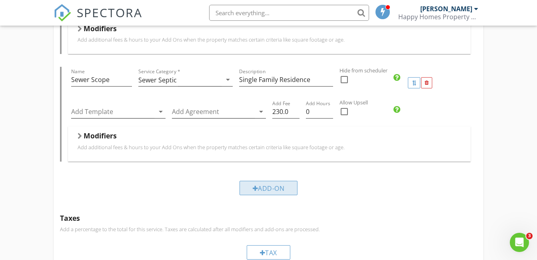
click at [263, 188] on div "Add-On" at bounding box center [269, 188] width 58 height 14
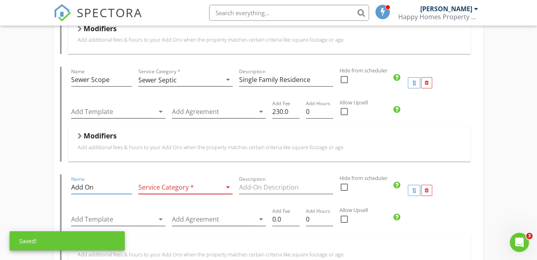
click at [111, 187] on input "Add On" at bounding box center [101, 187] width 61 height 13
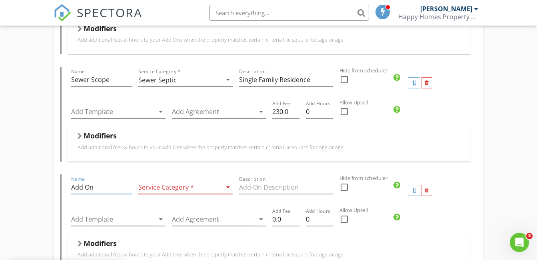
click at [111, 187] on input "Add On" at bounding box center [101, 187] width 61 height 13
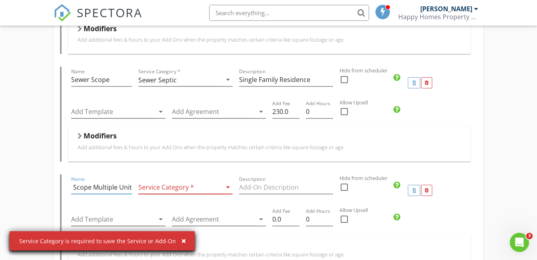
scroll to position [0, 17]
type input "Sewer Scope Multiple Unit"
click at [189, 190] on div at bounding box center [179, 187] width 83 height 13
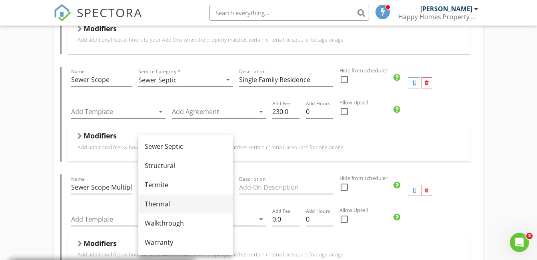
scroll to position [442, 0]
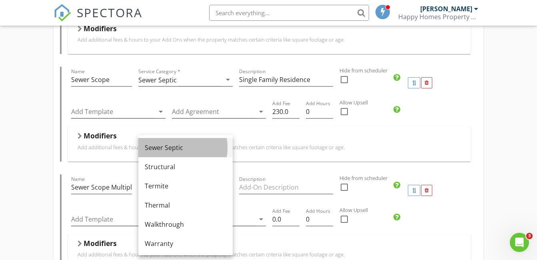
click at [175, 147] on div "Sewer Septic" at bounding box center [186, 148] width 82 height 10
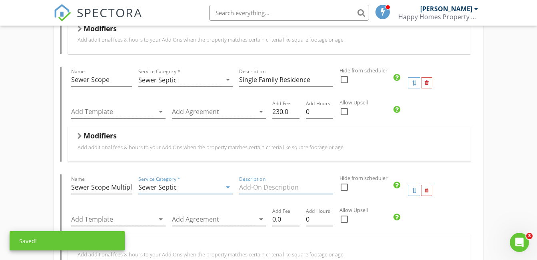
click at [261, 189] on input "Description" at bounding box center [286, 187] width 94 height 13
type input "Multiple Unit"
click at [292, 220] on input "0.0" at bounding box center [285, 219] width 27 height 13
click at [281, 219] on input "0.0" at bounding box center [285, 219] width 27 height 13
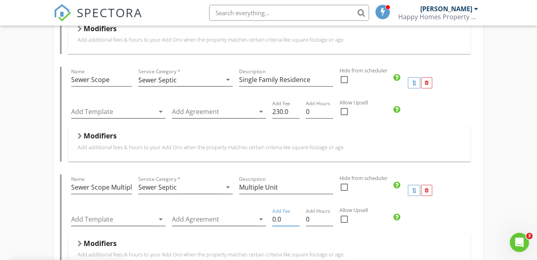
click at [281, 219] on input "0.0" at bounding box center [285, 219] width 27 height 13
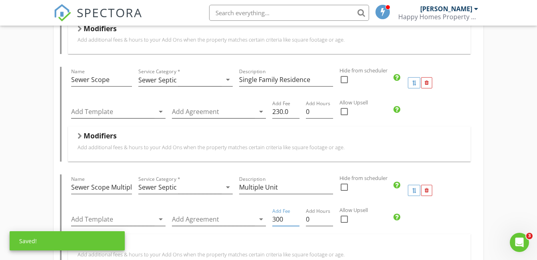
type input "300"
click at [444, 195] on div "Name Sewer Scope Multiple Unit Service Category * Sewer Septic arrow_drop_down …" at bounding box center [269, 190] width 402 height 32
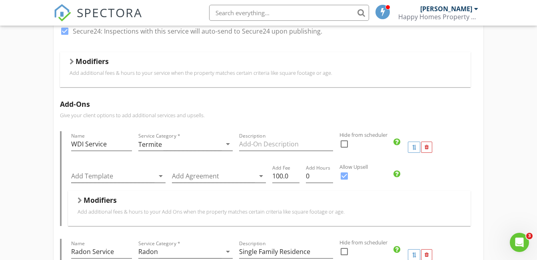
scroll to position [257, 0]
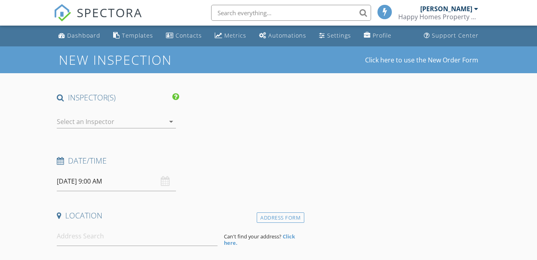
type input "[PERSON_NAME]"
type input "[EMAIL_ADDRESS][DOMAIN_NAME]"
type input "[PHONE_NUMBER]"
checkbox input "false"
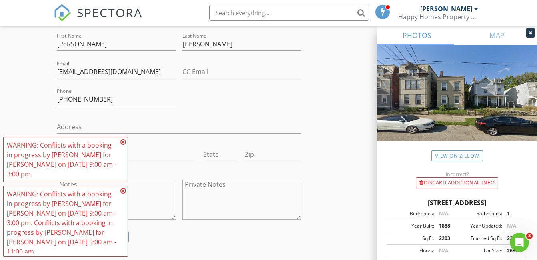
scroll to position [480, 0]
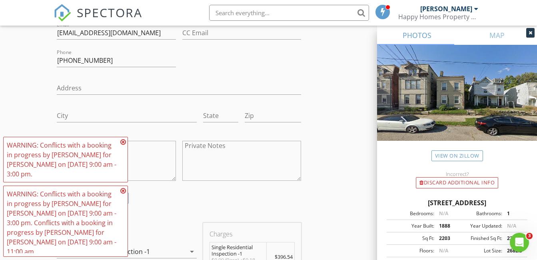
click at [124, 145] on icon at bounding box center [123, 142] width 6 height 6
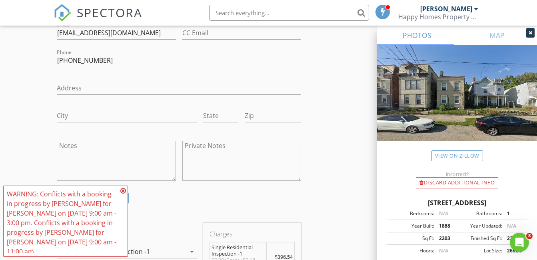
click at [125, 194] on icon at bounding box center [123, 191] width 6 height 6
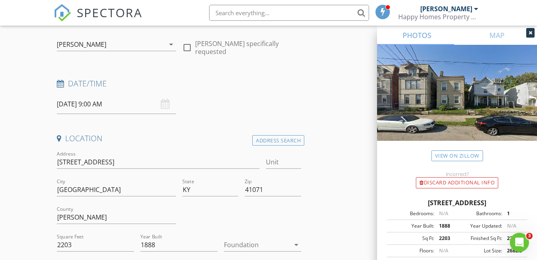
scroll to position [78, 0]
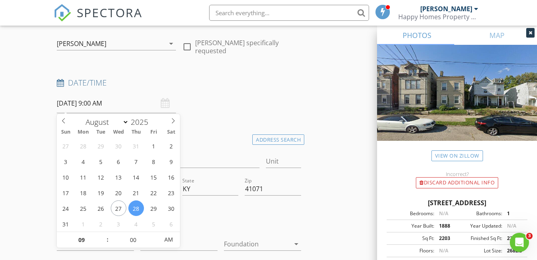
click at [107, 106] on input "[DATE] 9:00 AM" at bounding box center [116, 104] width 119 height 20
type input "[DATE] 9:00 AM"
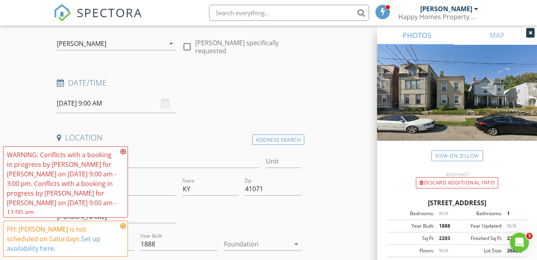
click at [121, 155] on icon at bounding box center [123, 151] width 6 height 6
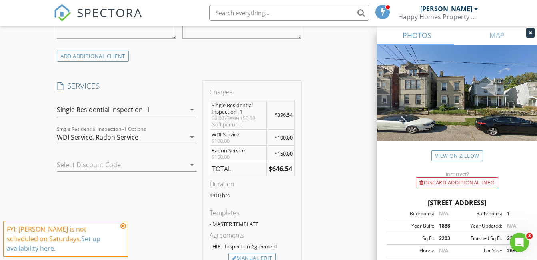
scroll to position [629, 0]
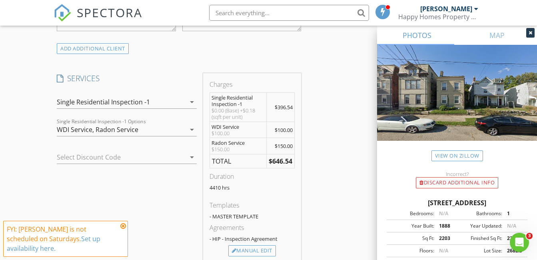
click at [186, 130] on div "arrow_drop_down" at bounding box center [191, 130] width 11 height 10
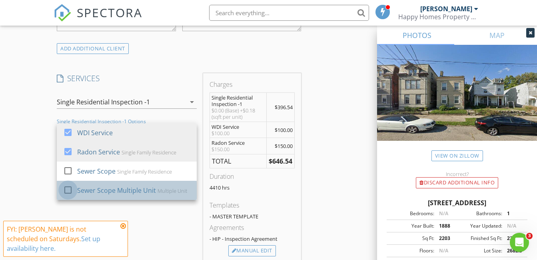
click at [65, 192] on div at bounding box center [68, 190] width 14 height 14
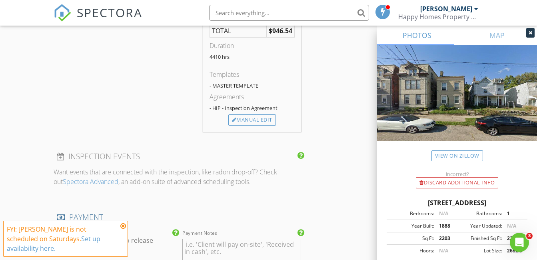
scroll to position [687, 0]
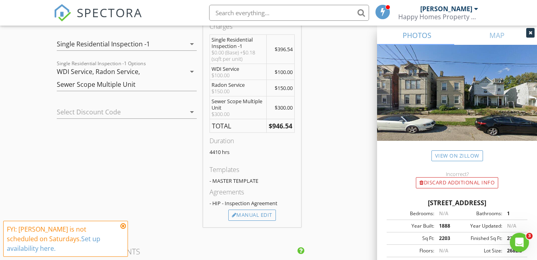
click at [195, 109] on icon "arrow_drop_down" at bounding box center [192, 112] width 10 height 10
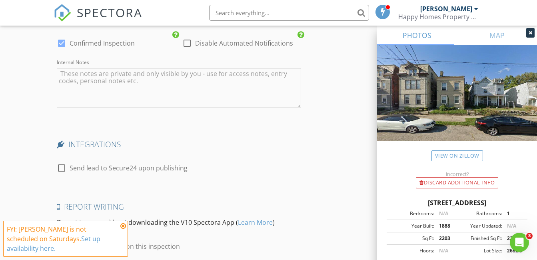
scroll to position [1615, 0]
click at [115, 92] on textarea "Internal Notes" at bounding box center [179, 88] width 244 height 40
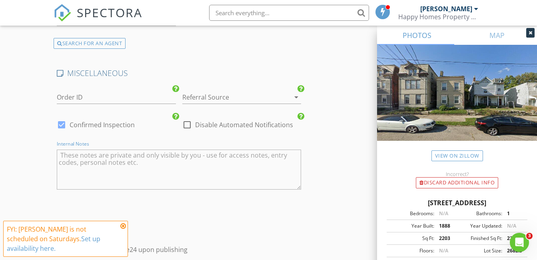
scroll to position [1593, 0]
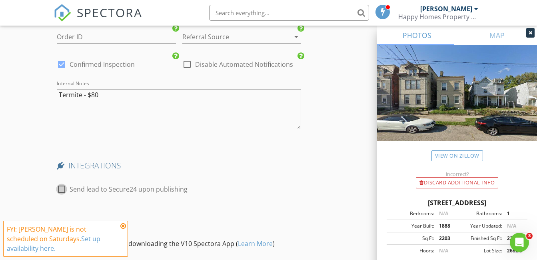
click at [112, 99] on textarea "Termite - $80" at bounding box center [179, 109] width 244 height 40
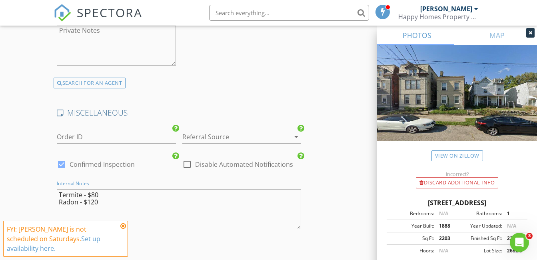
scroll to position [1524, 0]
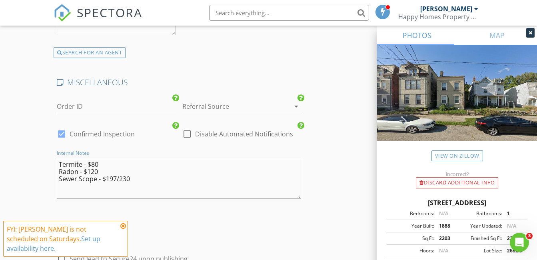
type textarea "Termite - $80 Radon - $120 Sewer Scope - $197/230"
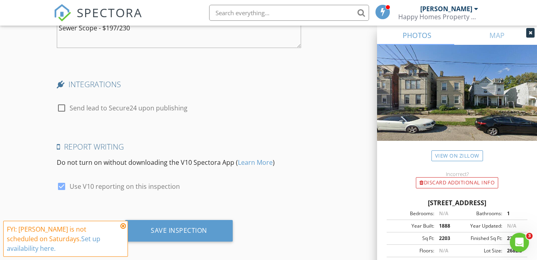
scroll to position [1681, 0]
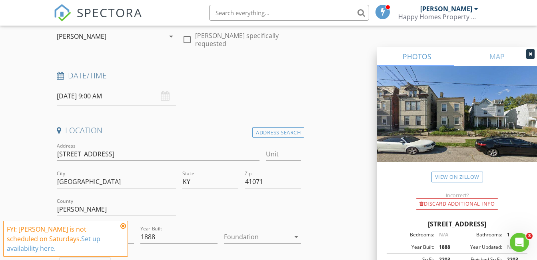
scroll to position [0, 0]
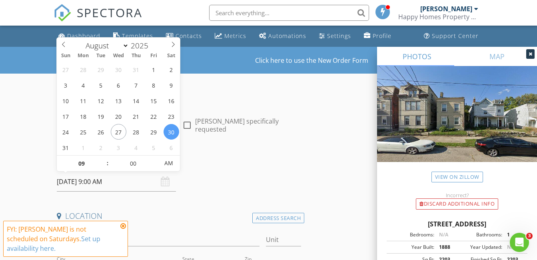
click at [117, 182] on input "08/30/2025 9:00 AM" at bounding box center [116, 182] width 119 height 20
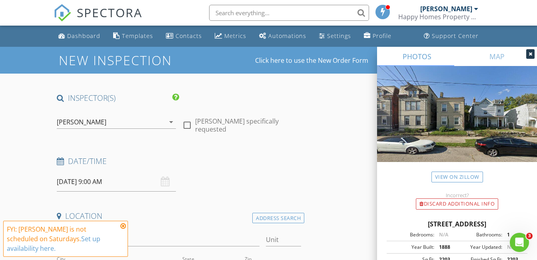
click at [274, 166] on div "Date/Time" at bounding box center [179, 164] width 251 height 16
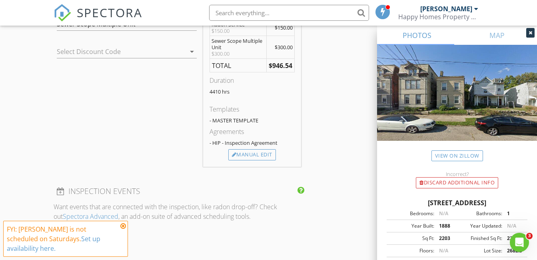
scroll to position [726, 0]
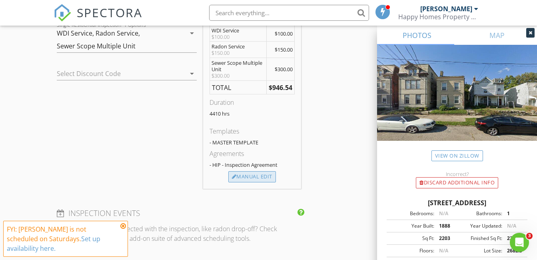
click at [260, 176] on div "Manual Edit" at bounding box center [252, 176] width 48 height 11
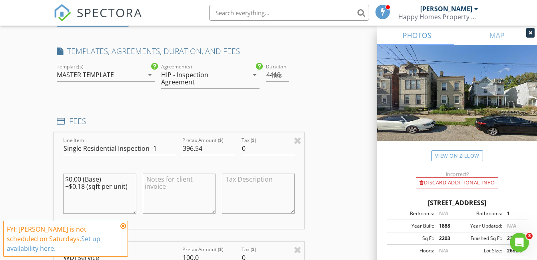
scroll to position [656, 0]
click at [277, 76] on span "hrs" at bounding box center [277, 75] width 10 height 6
click at [277, 75] on span "hrs" at bounding box center [277, 75] width 10 height 6
drag, startPoint x: 280, startPoint y: 77, endPoint x: 277, endPoint y: 74, distance: 4.6
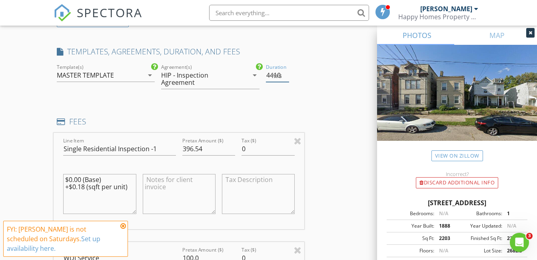
click at [277, 74] on span "hrs" at bounding box center [277, 75] width 10 height 6
drag, startPoint x: 280, startPoint y: 77, endPoint x: 262, endPoint y: 77, distance: 18.8
click at [262, 77] on div "check_box MASTER TEMPLATE check_box_outline_blank ASHI Residential Inspection T…" at bounding box center [179, 79] width 251 height 35
type input "4"
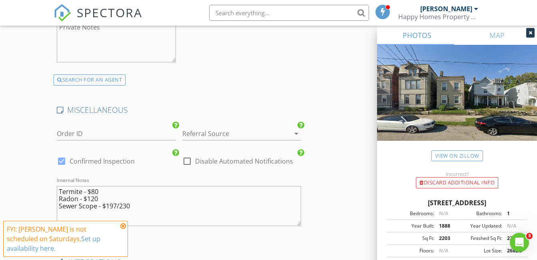
scroll to position [2030, 0]
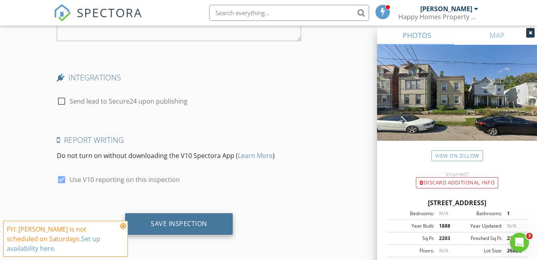
click at [180, 220] on div "Save Inspection" at bounding box center [179, 224] width 56 height 8
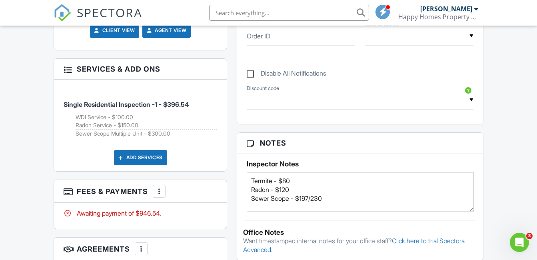
scroll to position [422, 0]
click at [160, 187] on div at bounding box center [159, 191] width 8 height 8
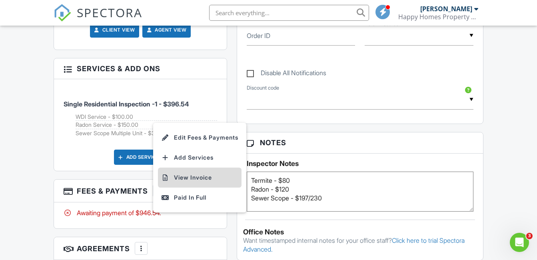
click at [192, 177] on li "View Invoice" at bounding box center [200, 178] width 84 height 20
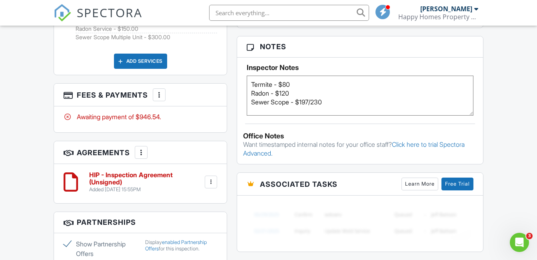
scroll to position [517, 0]
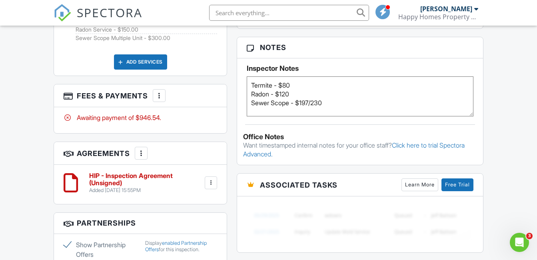
click at [161, 92] on div at bounding box center [159, 96] width 8 height 8
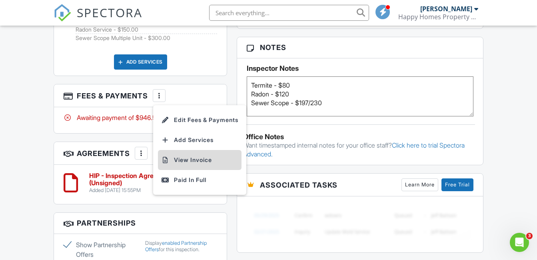
click at [189, 154] on li "View Invoice" at bounding box center [200, 160] width 84 height 20
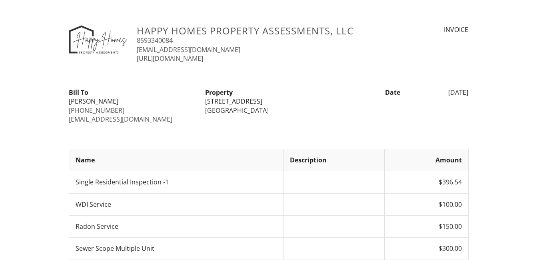
scroll to position [102, 0]
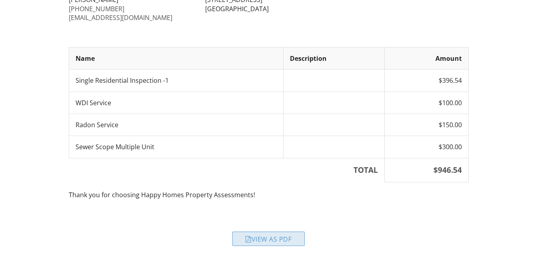
click at [256, 239] on div "View as PDF" at bounding box center [268, 239] width 72 height 14
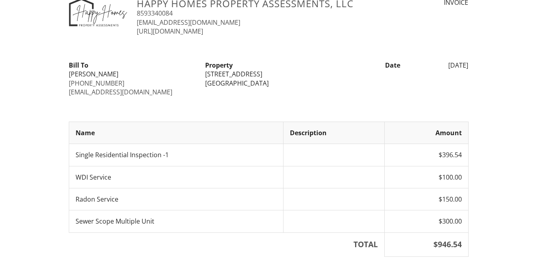
scroll to position [28, 0]
